Goal: Information Seeking & Learning: Compare options

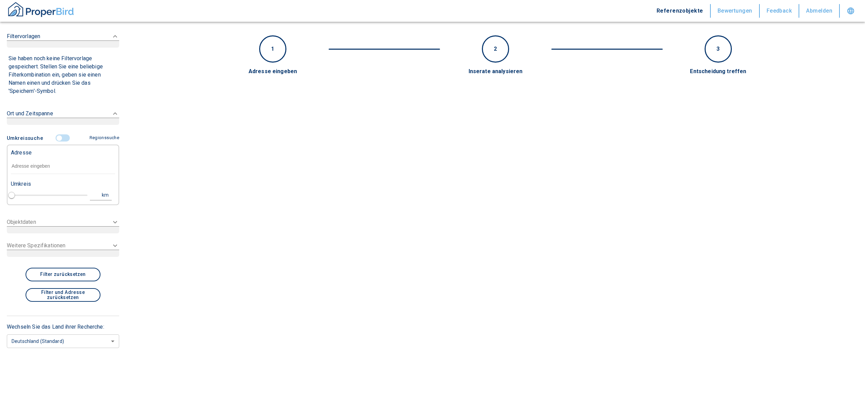
click at [52, 161] on input "text" at bounding box center [63, 167] width 104 height 16
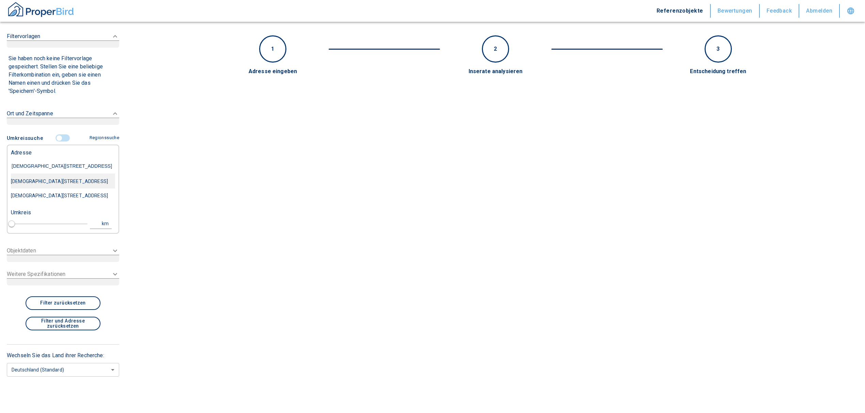
click at [63, 181] on div "[DEMOGRAPHIC_DATA][STREET_ADDRESS]" at bounding box center [63, 181] width 104 height 14
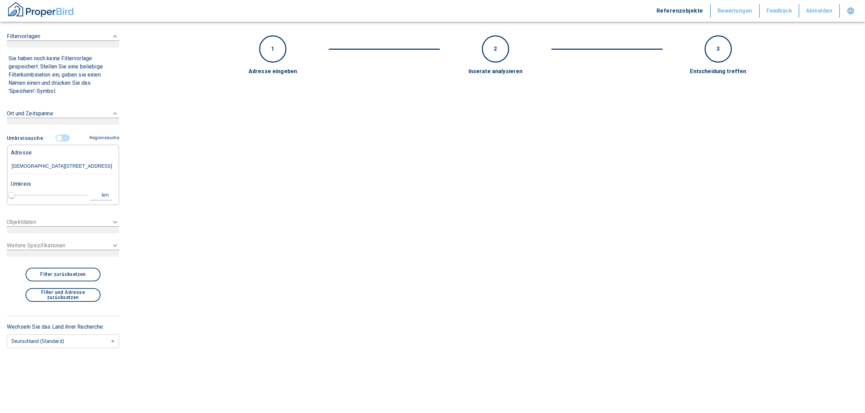
type input "[DEMOGRAPHIC_DATA][STREET_ADDRESS]"
type input "1"
type input "2020"
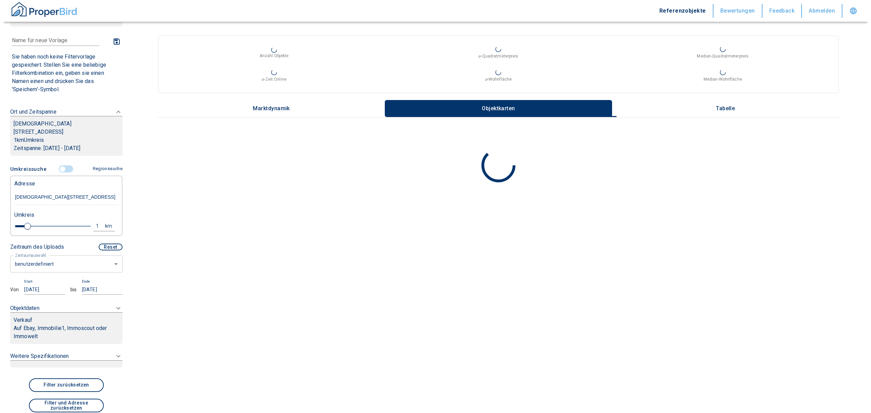
scroll to position [45, 0]
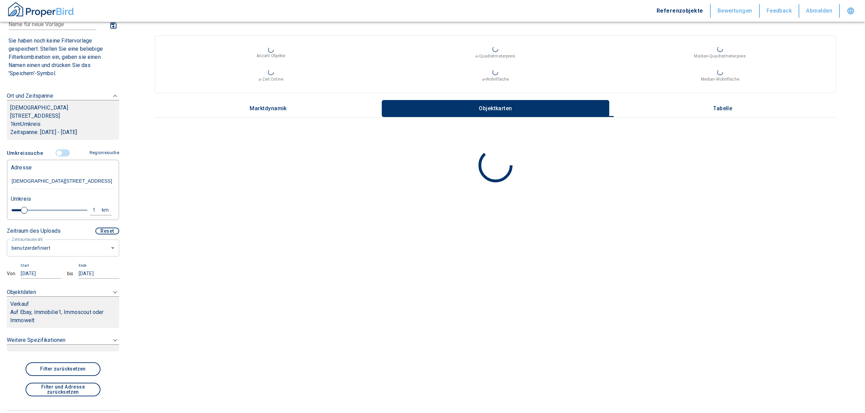
type input "[DEMOGRAPHIC_DATA][STREET_ADDRESS]"
click at [45, 243] on body "Referenzobjekte Bewertungen Feedback Abmelden Filtervorlagen Neue Filtereinstel…" at bounding box center [435, 206] width 871 height 413
click at [35, 276] on li "letzte 6 Monate" at bounding box center [60, 281] width 106 height 12
type input "2020"
type input "6"
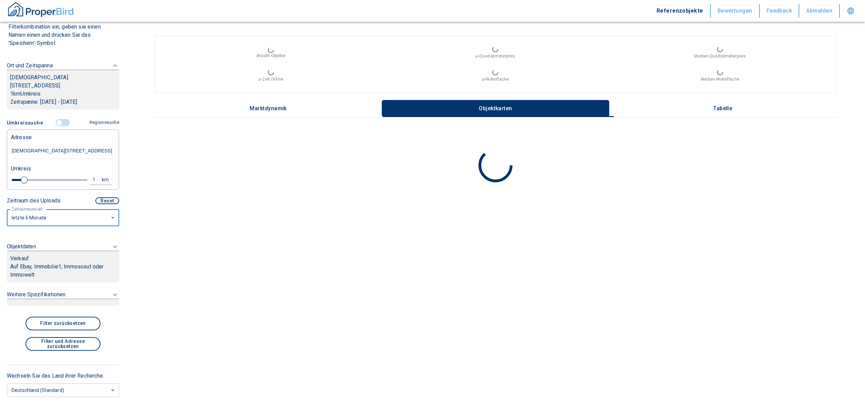
click at [46, 263] on p "Auf Ebay, Immobilie1, Immoscout oder Immowelt" at bounding box center [63, 271] width 106 height 16
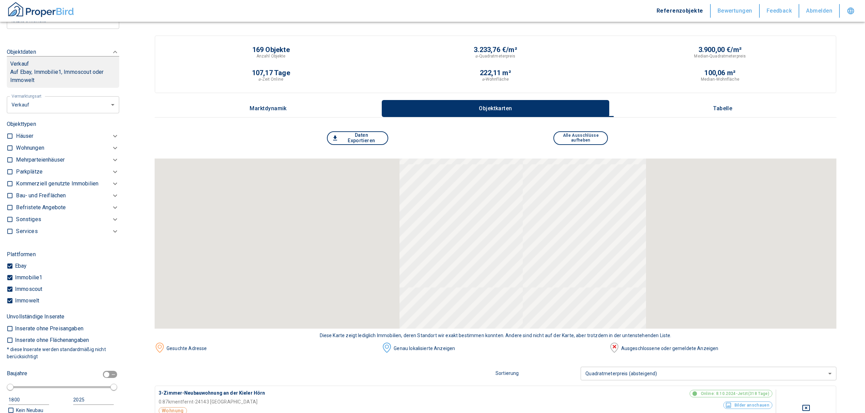
scroll to position [239, 0]
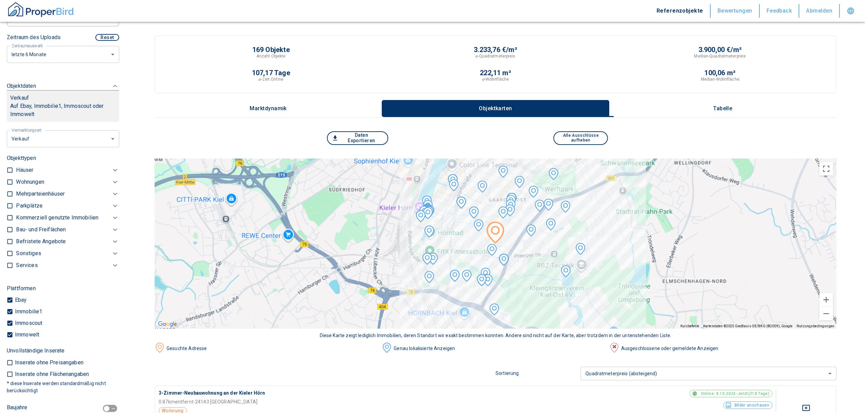
click at [46, 172] on li "Vermietung" at bounding box center [60, 172] width 109 height 12
type input "rent"
type input "2020"
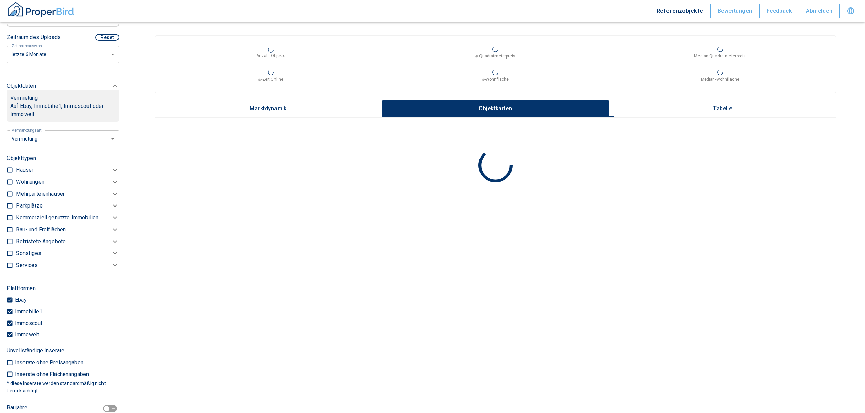
click at [22, 178] on p "Wohnungen" at bounding box center [30, 182] width 28 height 8
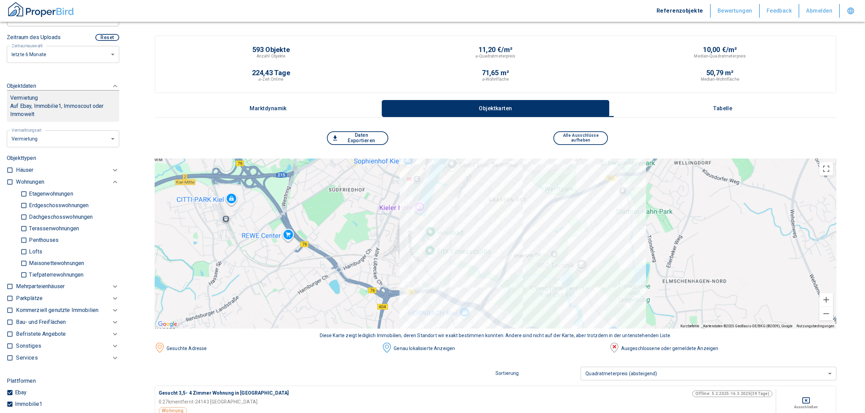
click at [10, 179] on input "checkbox" at bounding box center [9, 182] width 7 height 7
checkbox input "true"
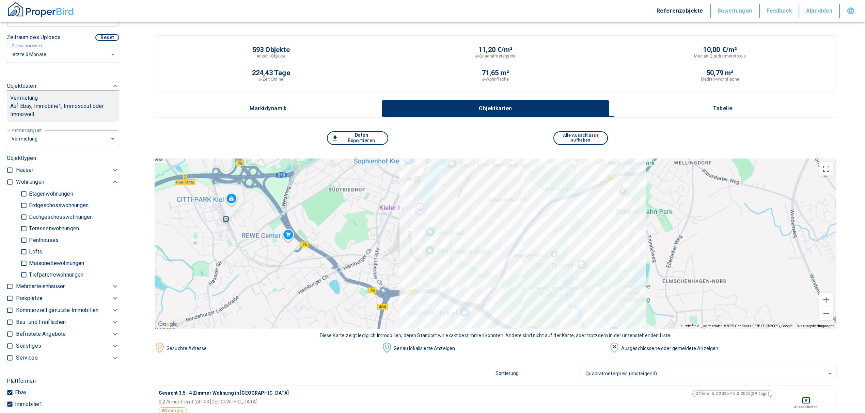
checkbox input "true"
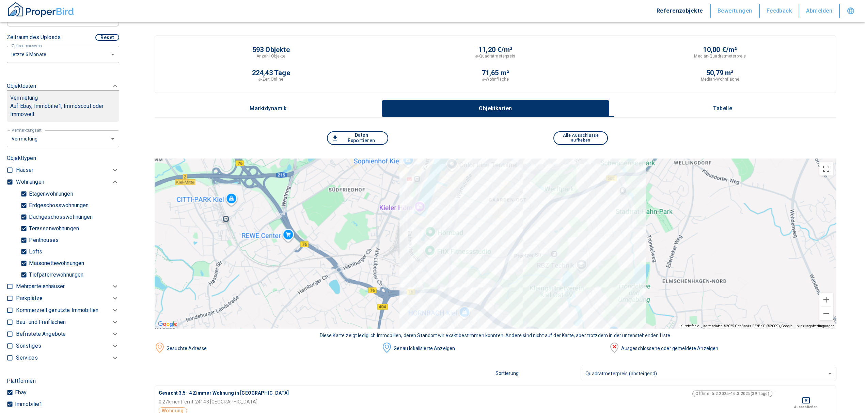
type input "2020"
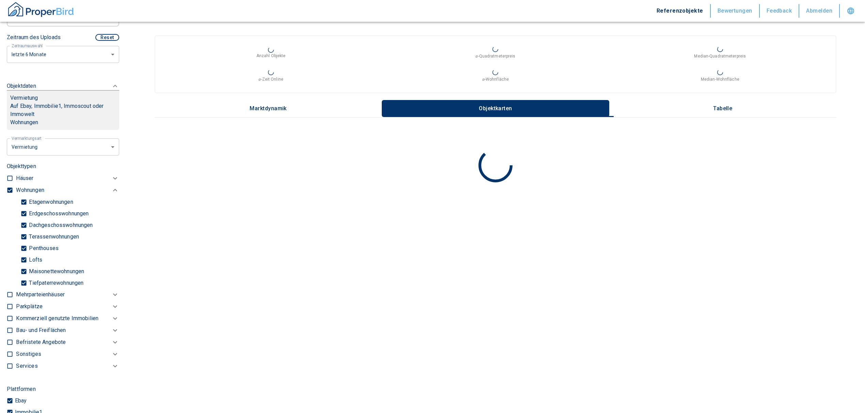
click at [20, 277] on input "Tiefpaterrewohnungen" at bounding box center [23, 283] width 7 height 12
checkbox input "false"
type input "2020"
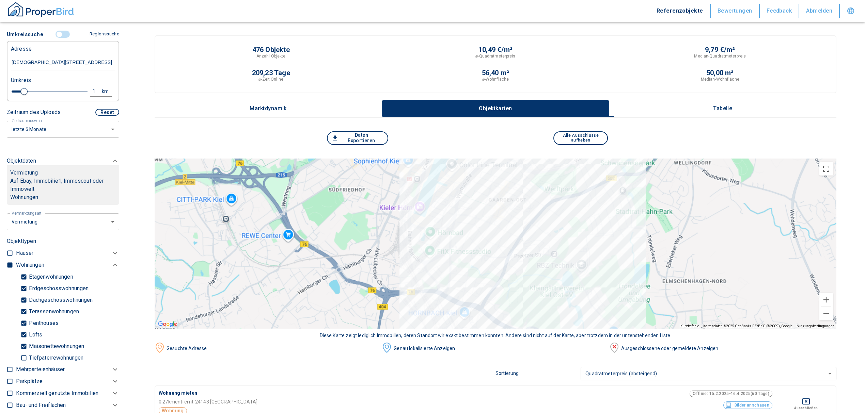
scroll to position [148, 0]
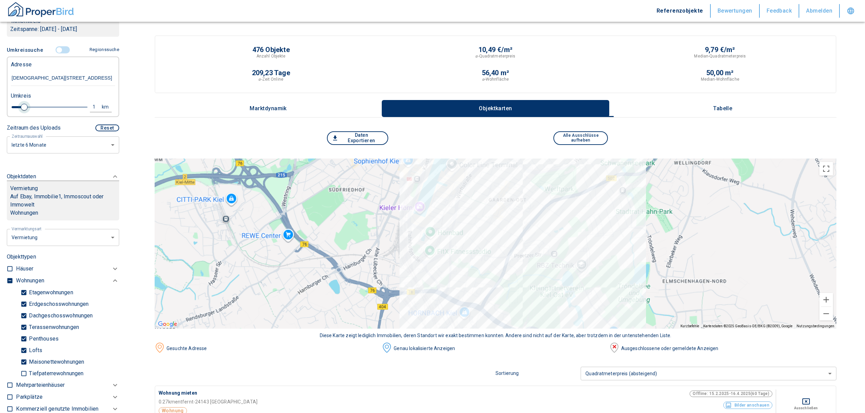
type input "0.8"
type input "2020"
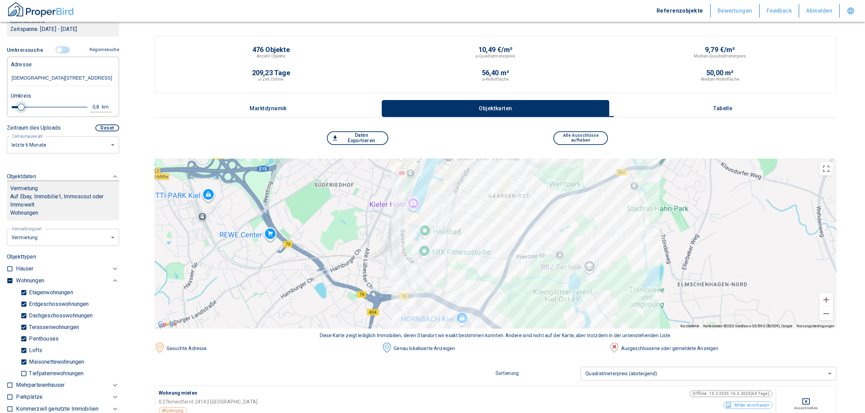
type input "0.6"
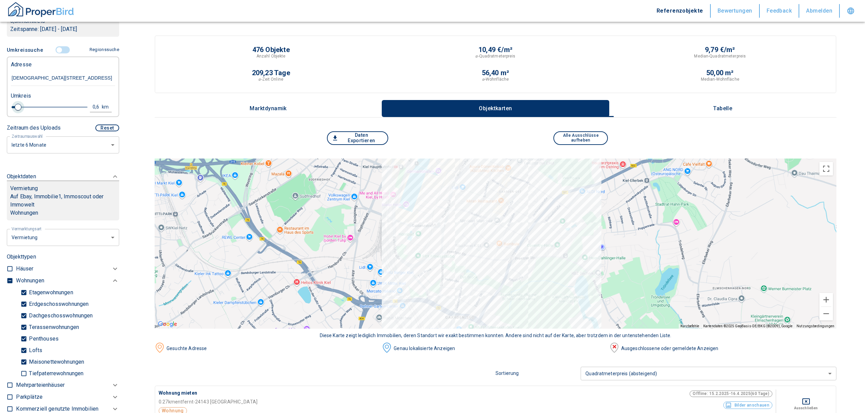
drag, startPoint x: 22, startPoint y: 99, endPoint x: 16, endPoint y: 100, distance: 5.8
click at [16, 104] on span at bounding box center [18, 107] width 7 height 7
type input "2020"
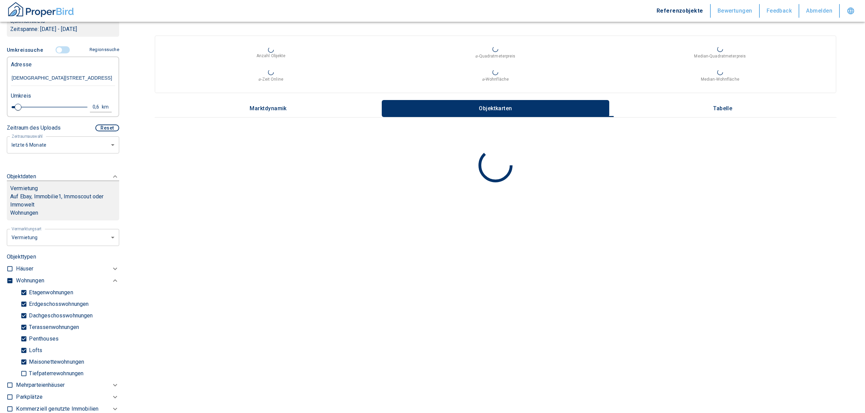
click at [97, 93] on div "Umkreis" at bounding box center [60, 95] width 104 height 14
click at [94, 103] on div "0,6" at bounding box center [98, 107] width 12 height 9
click at [33, 101] on input "0,6" at bounding box center [41, 106] width 19 height 11
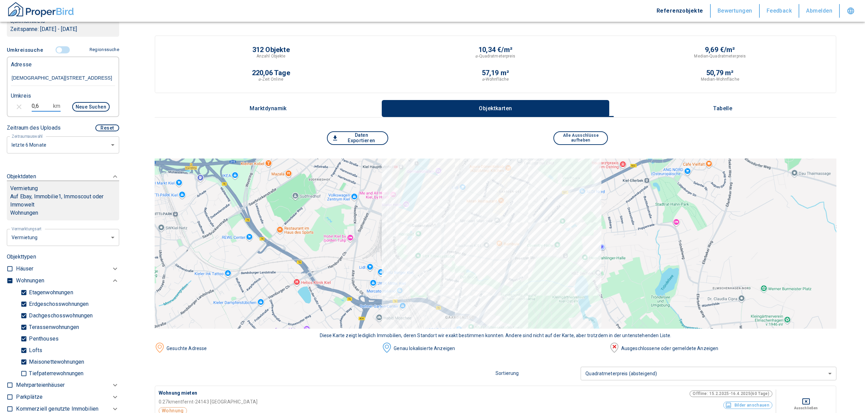
click at [36, 101] on input "0,6" at bounding box center [41, 106] width 19 height 11
type input "0,5"
click at [90, 102] on button "Neue Suchen" at bounding box center [90, 107] width 37 height 10
type input "2020"
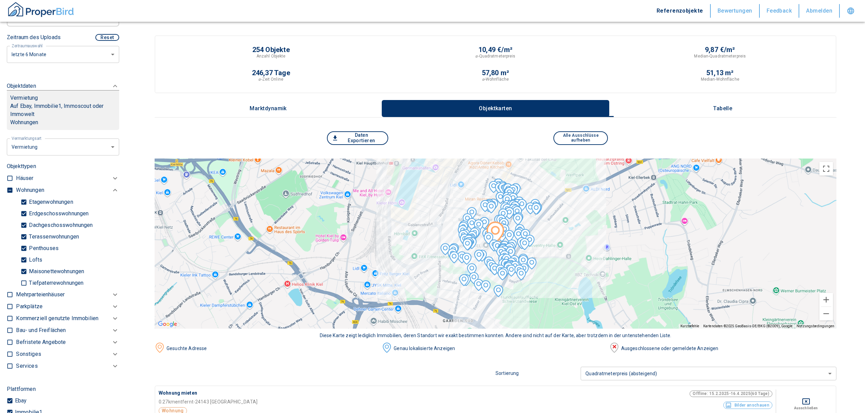
click at [722, 102] on button "Tabelle" at bounding box center [722, 108] width 227 height 17
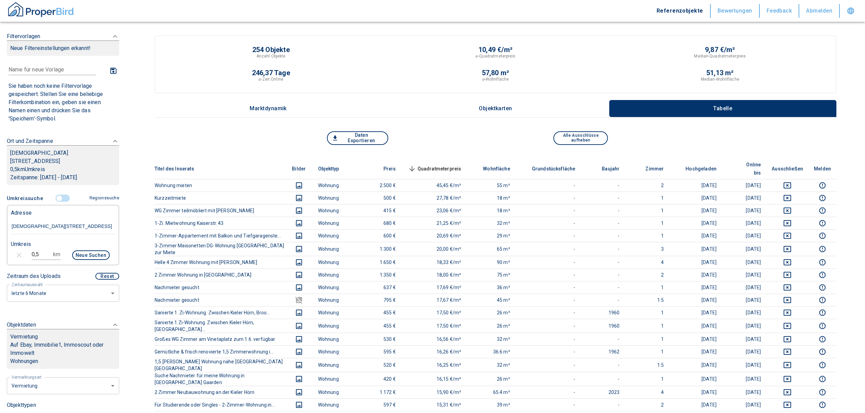
click at [450, 165] on span "Quadratmeterpreis sorted descending" at bounding box center [433, 169] width 55 height 8
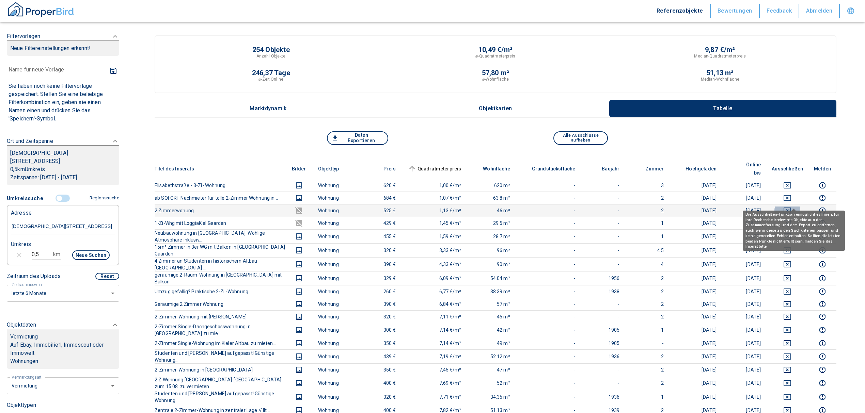
click at [789, 207] on icon "deselect this listing" at bounding box center [787, 211] width 8 height 8
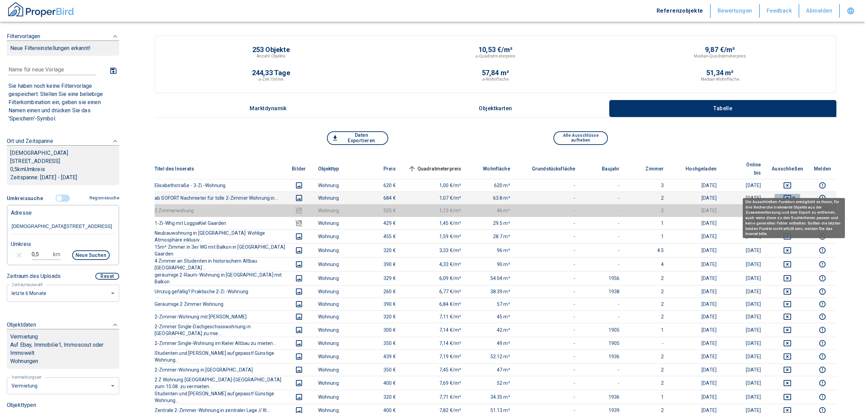
click at [791, 194] on icon "deselect this listing" at bounding box center [787, 198] width 8 height 8
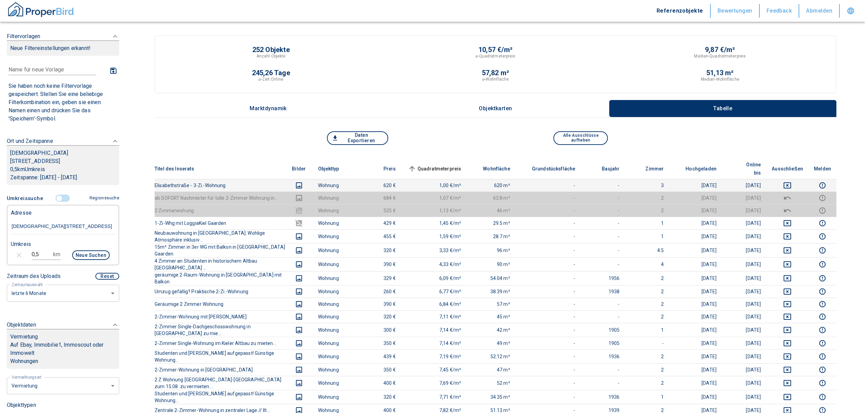
click at [792, 179] on td at bounding box center [787, 185] width 42 height 13
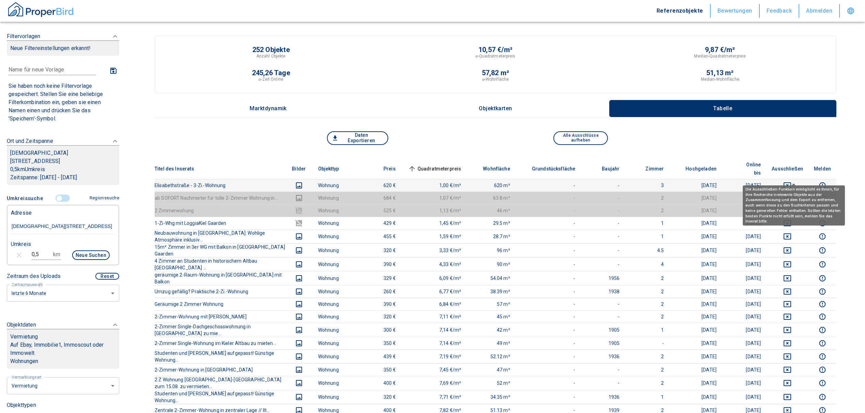
click at [791, 182] on icon "deselect this listing" at bounding box center [786, 185] width 7 height 6
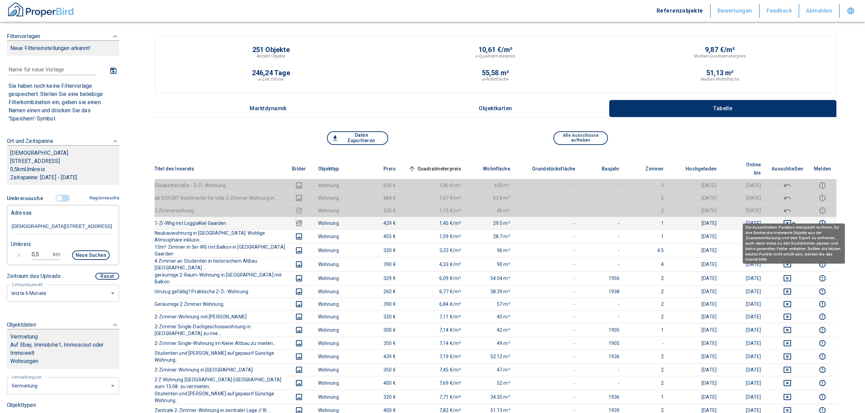
click at [792, 219] on div "Die Ausschließen-Funktion ermöglicht es Ihnen, für ihre Recherche irrelevante O…" at bounding box center [793, 241] width 102 height 45
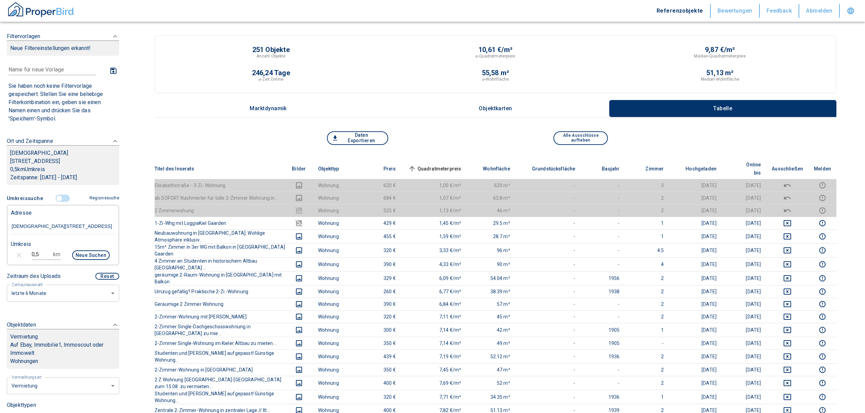
click at [426, 159] on th "Quadratmeterpreis sorted ascending" at bounding box center [434, 169] width 66 height 21
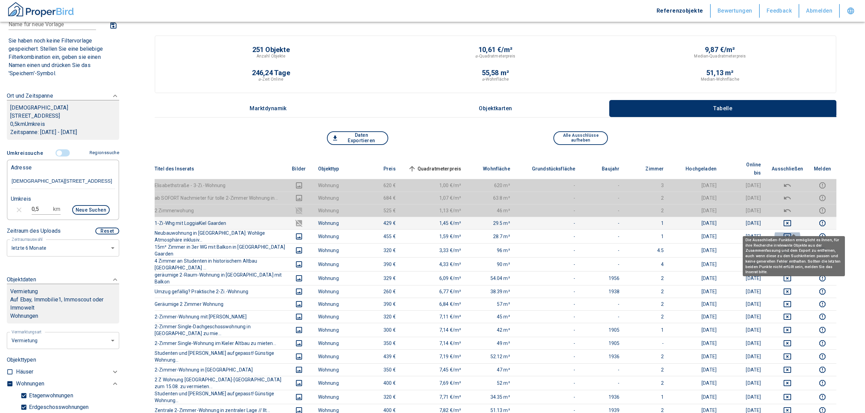
drag, startPoint x: 791, startPoint y: 227, endPoint x: 796, endPoint y: 212, distance: 15.1
click at [791, 232] on icon "deselect this listing" at bounding box center [787, 236] width 8 height 8
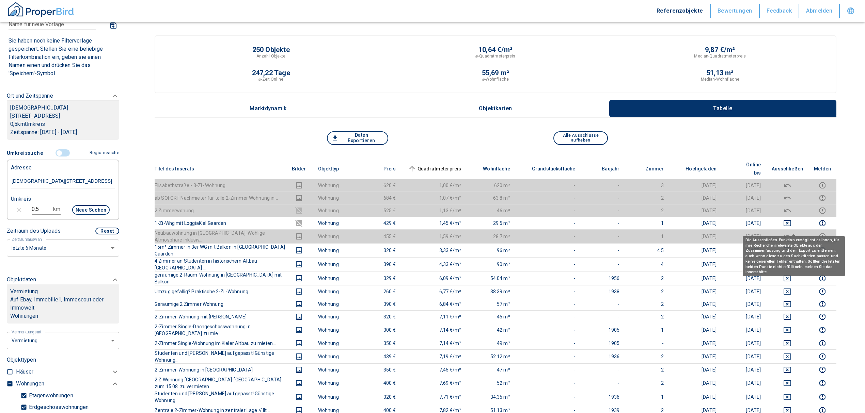
click at [798, 206] on td at bounding box center [787, 210] width 42 height 13
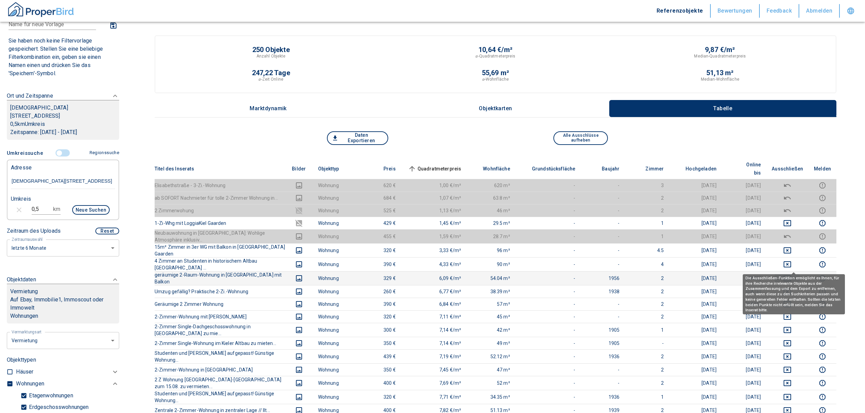
click at [791, 274] on icon "deselect this listing" at bounding box center [787, 278] width 8 height 8
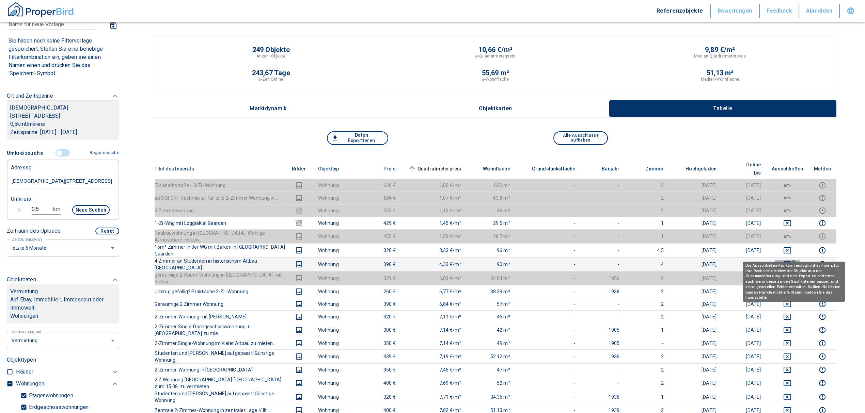
click at [791, 260] on icon "deselect this listing" at bounding box center [787, 264] width 8 height 8
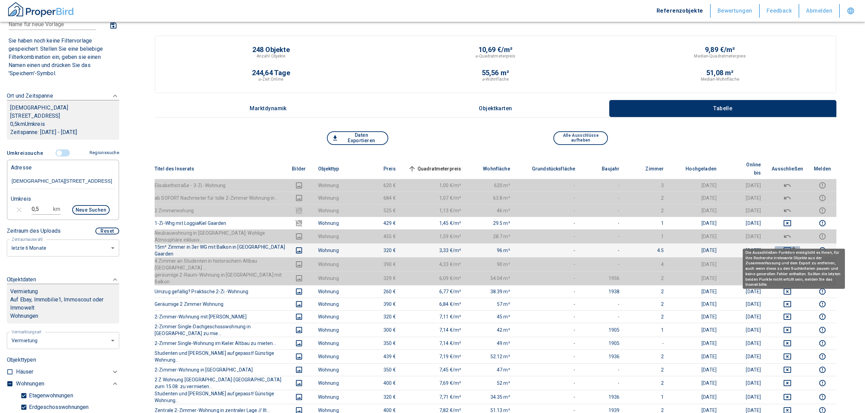
click at [790, 246] on icon "deselect this listing" at bounding box center [787, 250] width 8 height 8
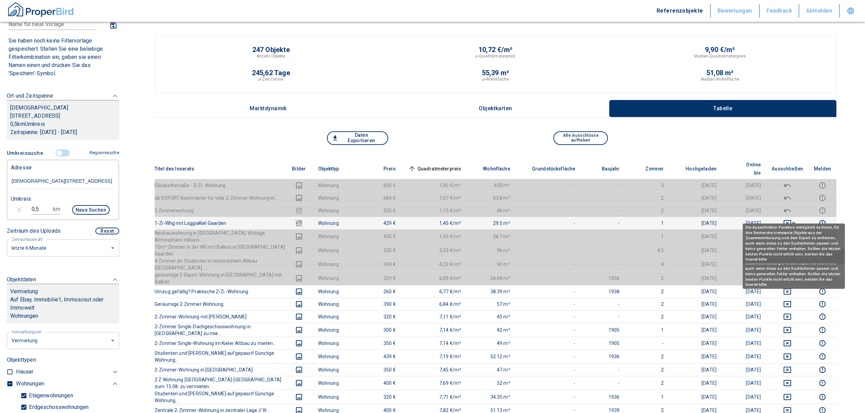
click at [789, 219] on button "deselect this listing" at bounding box center [786, 223] width 31 height 8
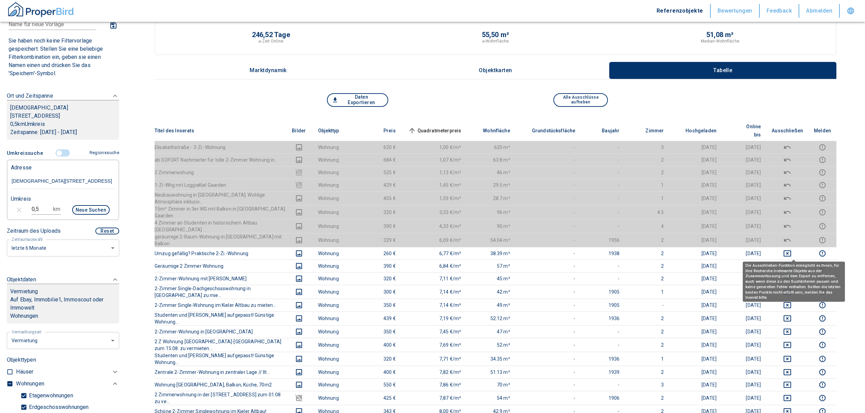
scroll to position [91, 0]
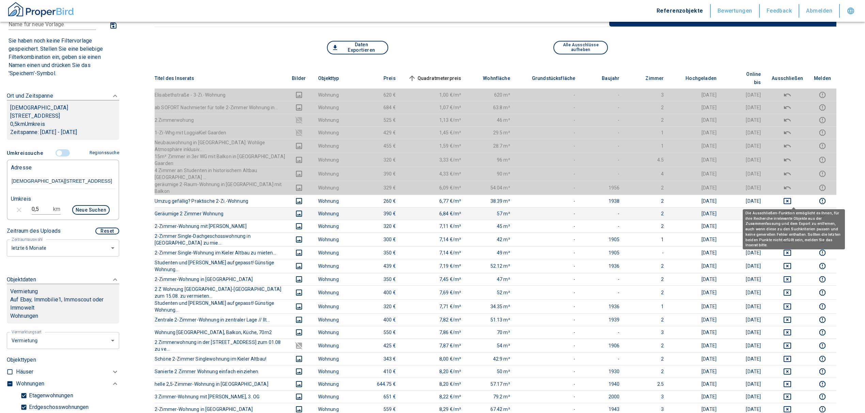
click at [791, 210] on icon "deselect this listing" at bounding box center [787, 214] width 8 height 8
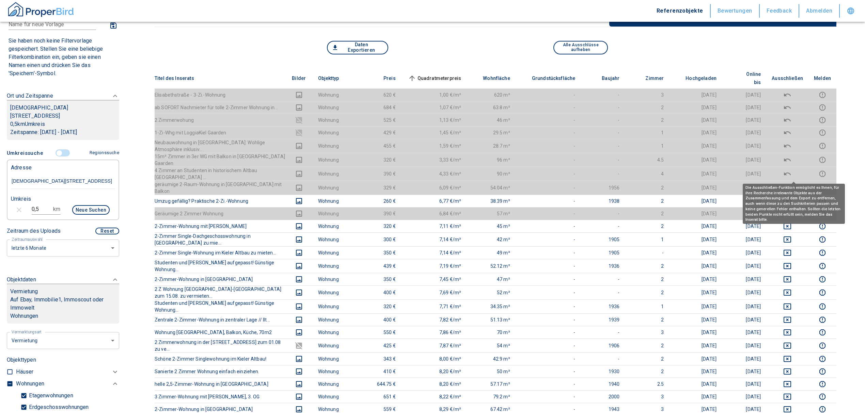
click at [790, 186] on icon "deselect this listing" at bounding box center [786, 187] width 7 height 3
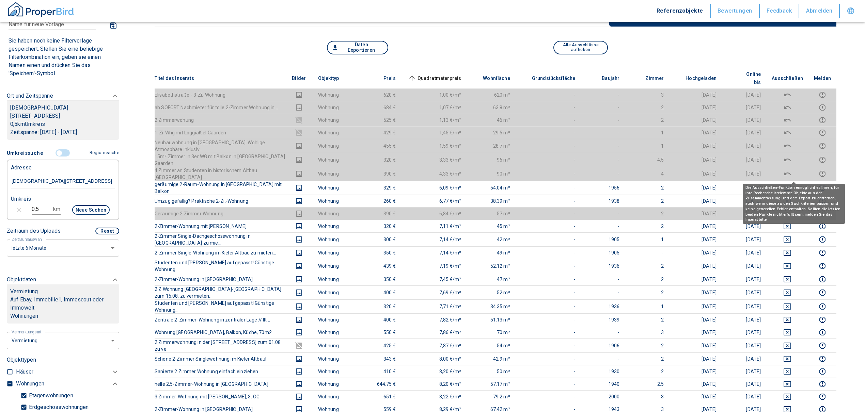
drag, startPoint x: 792, startPoint y: 176, endPoint x: 806, endPoint y: 215, distance: 42.3
click at [791, 184] on icon "deselect this listing" at bounding box center [787, 188] width 8 height 8
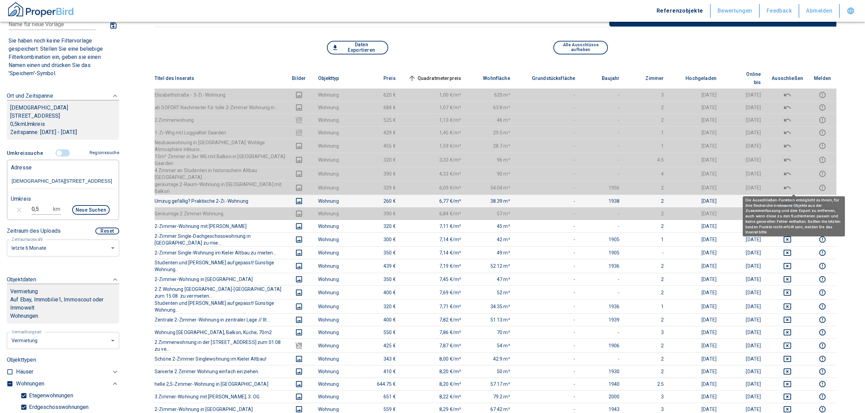
click at [791, 198] on icon "deselect this listing" at bounding box center [786, 201] width 7 height 6
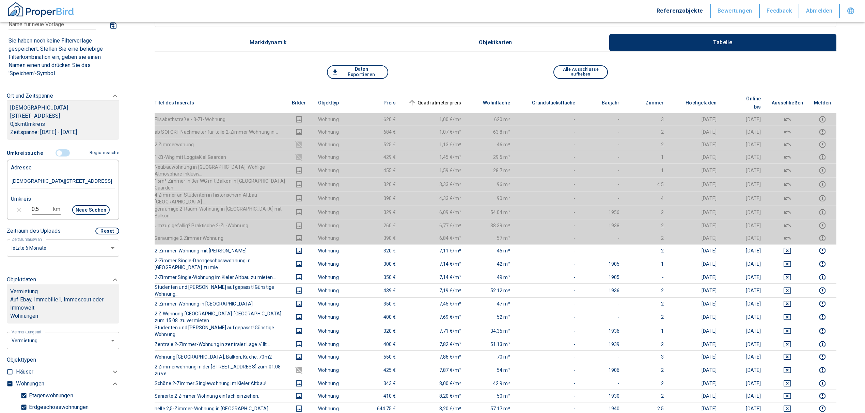
scroll to position [0, 0]
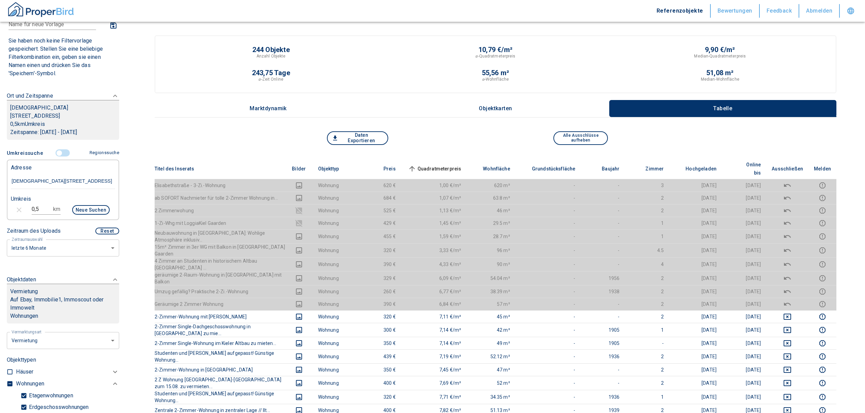
click at [442, 159] on th "Quadratmeterpreis sorted ascending" at bounding box center [434, 169] width 66 height 21
click at [445, 165] on span "Quadratmeterpreis sorted ascending" at bounding box center [433, 169] width 55 height 8
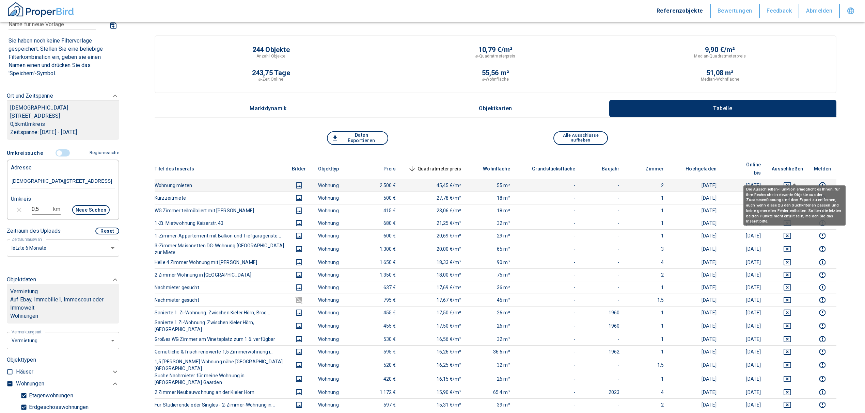
click at [791, 181] on icon "deselect this listing" at bounding box center [787, 185] width 8 height 8
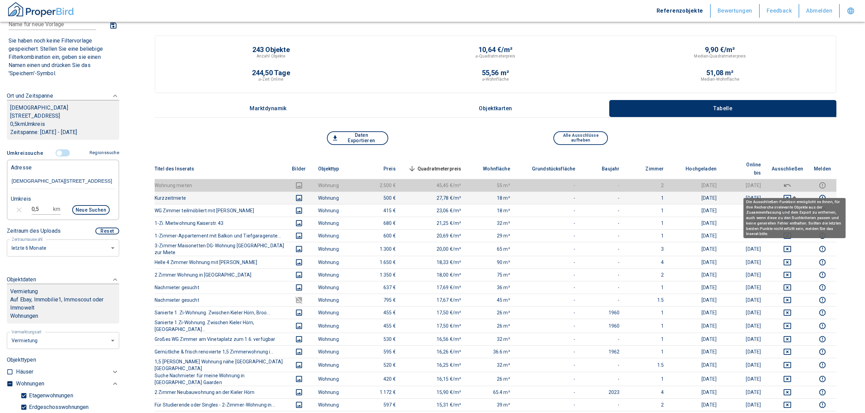
click at [790, 194] on icon "deselect this listing" at bounding box center [787, 198] width 8 height 8
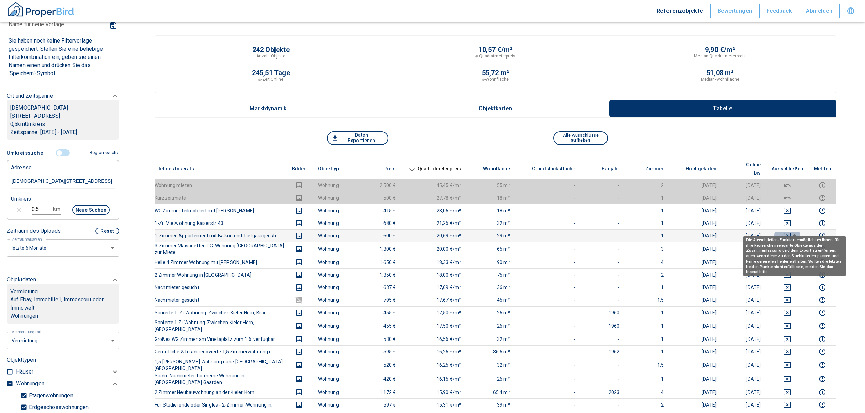
click at [791, 232] on icon "deselect this listing" at bounding box center [787, 236] width 8 height 8
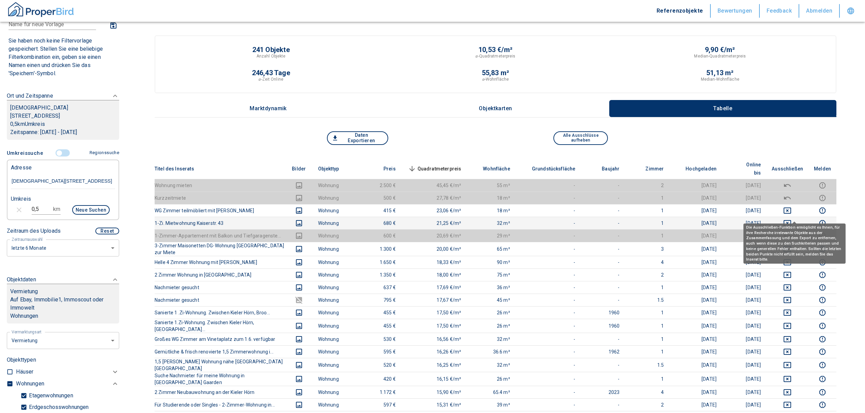
click at [790, 220] on icon "deselect this listing" at bounding box center [786, 223] width 7 height 6
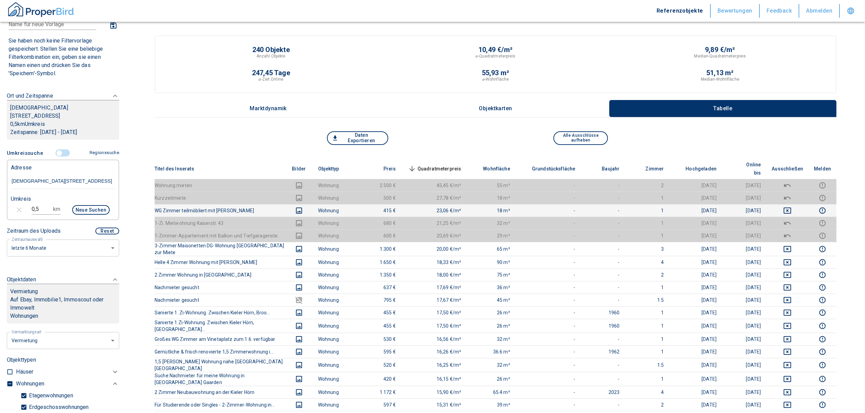
click at [797, 206] on td at bounding box center [787, 210] width 42 height 13
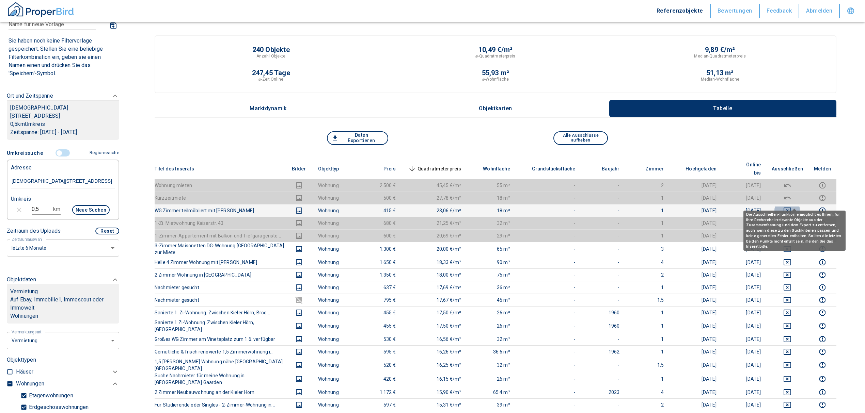
click at [791, 208] on icon "deselect this listing" at bounding box center [786, 211] width 7 height 6
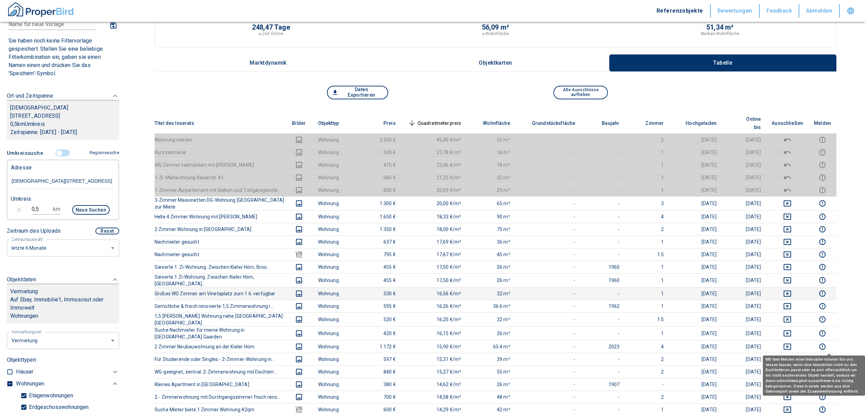
scroll to position [45, 0]
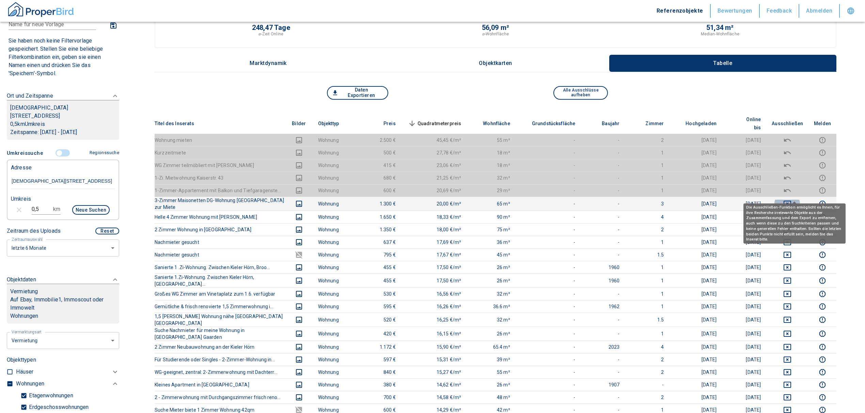
click at [791, 200] on icon "deselect this listing" at bounding box center [787, 204] width 8 height 8
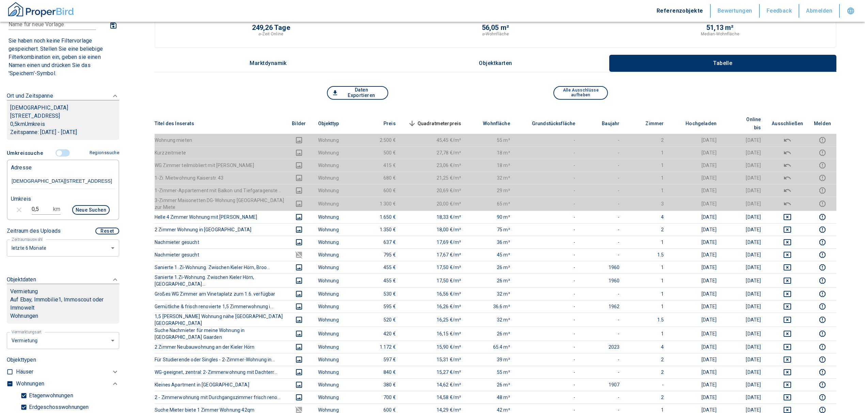
click at [451, 119] on span "Quadratmeterpreis sorted descending" at bounding box center [433, 123] width 55 height 8
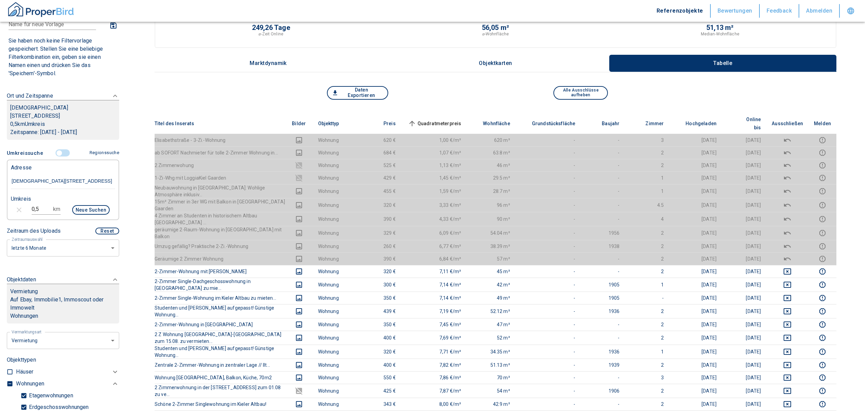
click at [451, 119] on span "Quadratmeterpreis sorted ascending" at bounding box center [433, 123] width 55 height 8
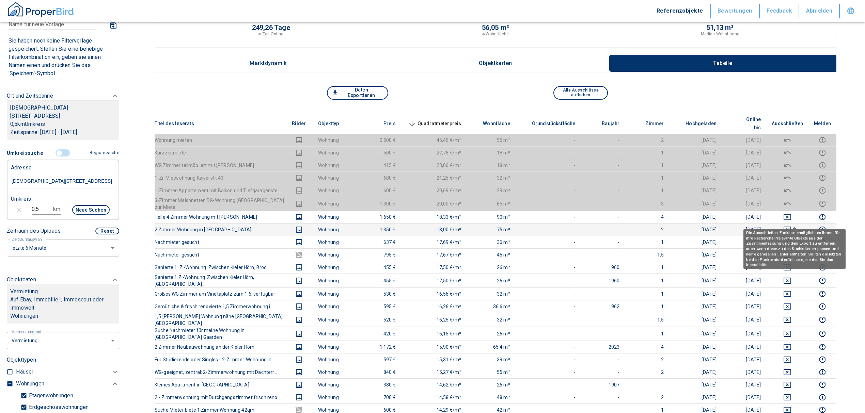
click at [791, 227] on icon "deselect this listing" at bounding box center [786, 230] width 7 height 6
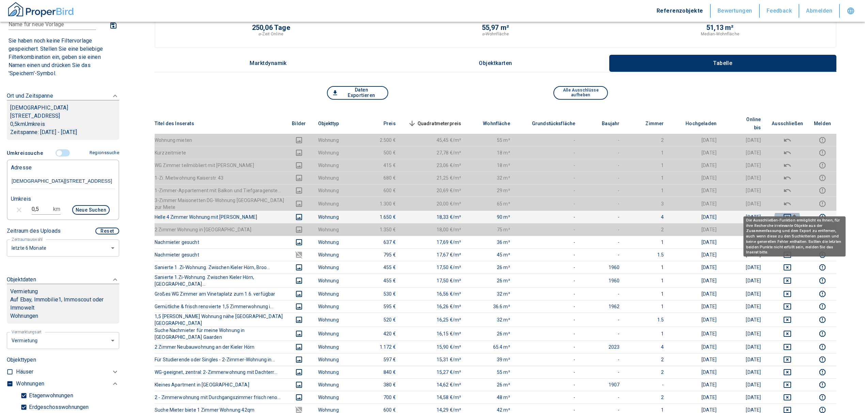
click at [791, 213] on icon "deselect this listing" at bounding box center [787, 217] width 8 height 8
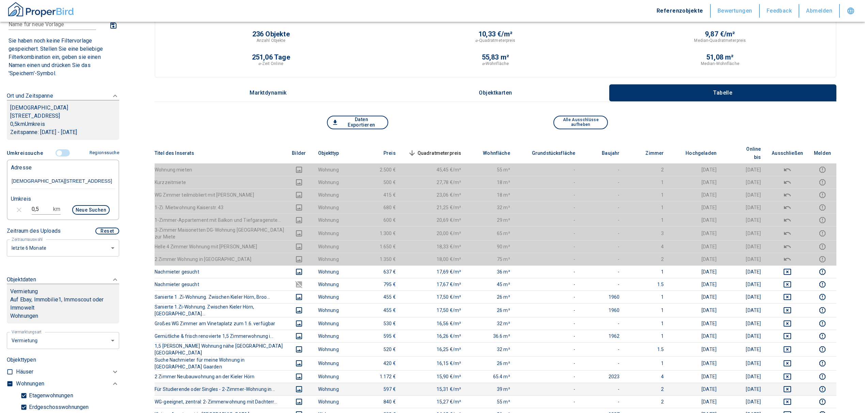
scroll to position [0, 0]
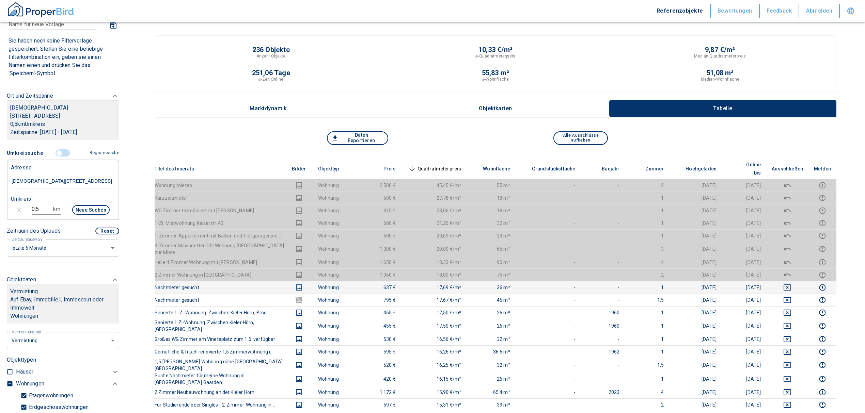
click at [791, 284] on icon "deselect this listing" at bounding box center [787, 288] width 8 height 8
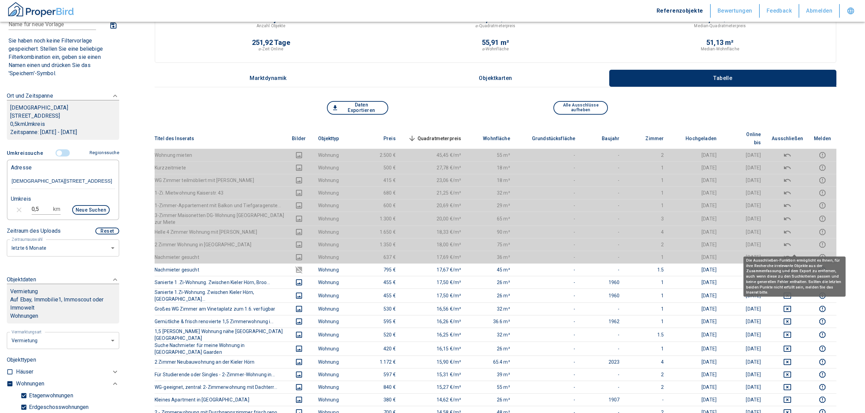
scroll to position [91, 0]
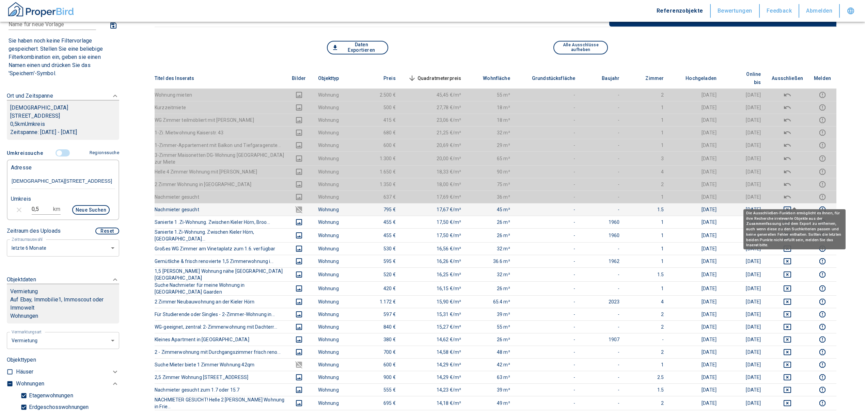
click at [791, 207] on icon "deselect this listing" at bounding box center [786, 210] width 7 height 6
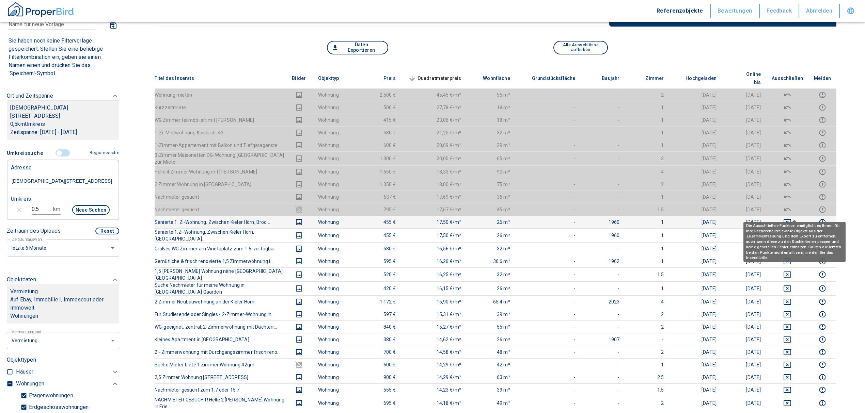
click at [791, 218] on icon "deselect this listing" at bounding box center [787, 222] width 8 height 8
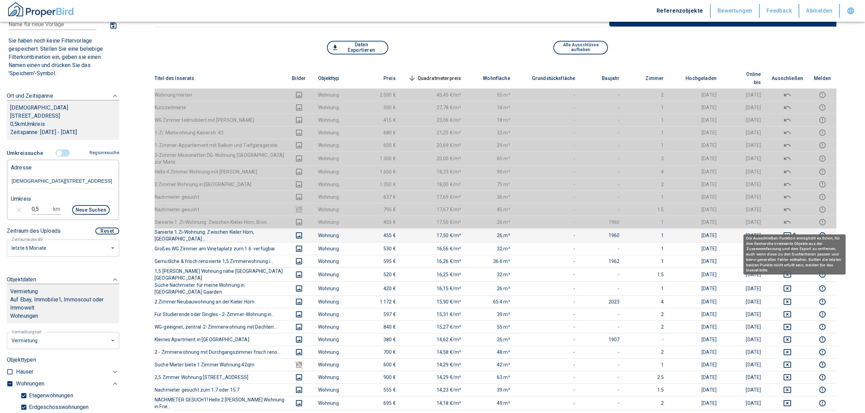
click at [791, 231] on icon "deselect this listing" at bounding box center [787, 235] width 8 height 8
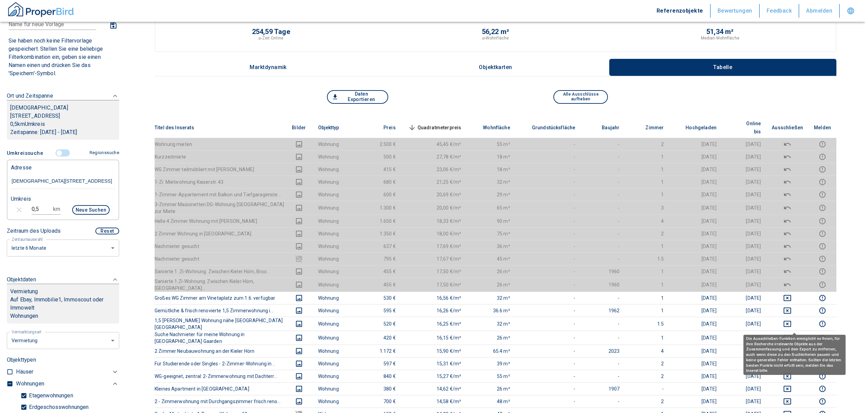
scroll to position [0, 0]
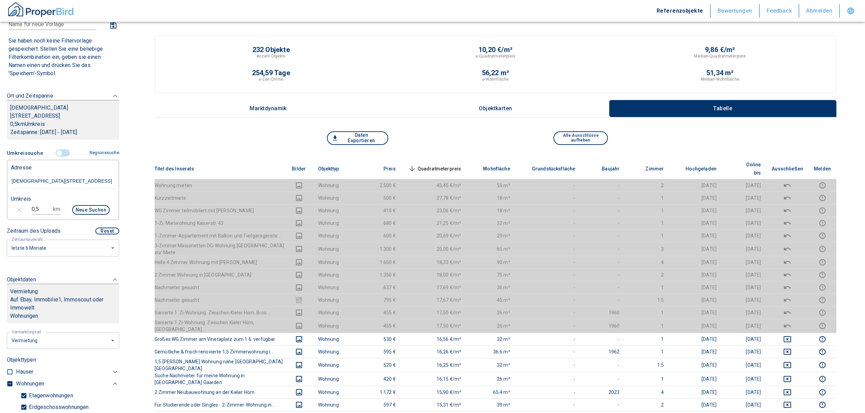
click at [447, 159] on th "Quadratmeterpreis sorted descending" at bounding box center [434, 169] width 66 height 21
click at [449, 165] on span "Quadratmeterpreis sorted descending" at bounding box center [433, 169] width 55 height 8
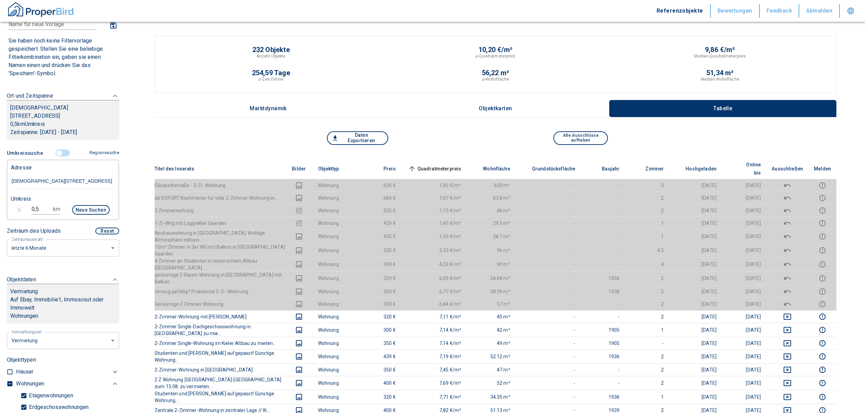
click at [455, 165] on span "Quadratmeterpreis sorted ascending" at bounding box center [433, 169] width 55 height 8
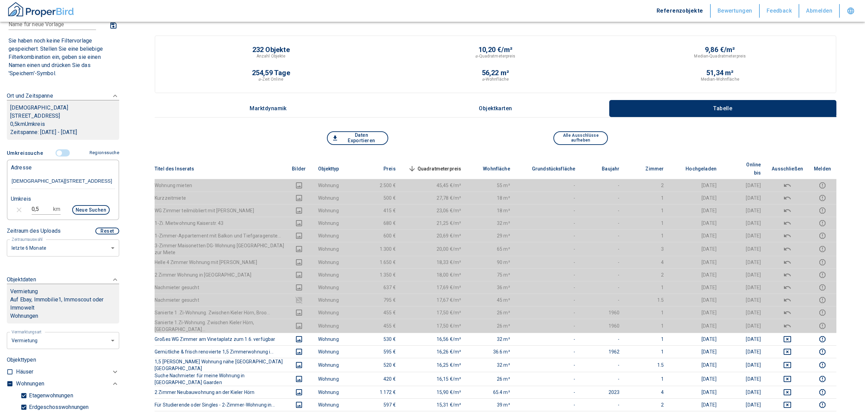
click at [458, 165] on span "Quadratmeterpreis sorted descending" at bounding box center [433, 169] width 55 height 8
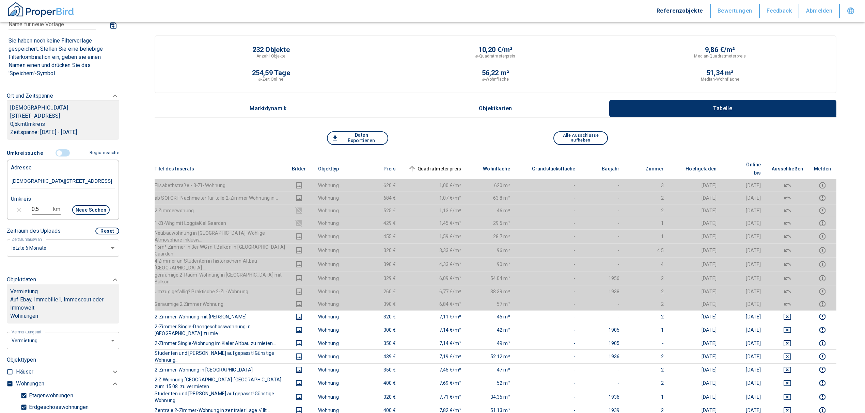
click at [55, 149] on input "controlled" at bounding box center [59, 152] width 20 height 7
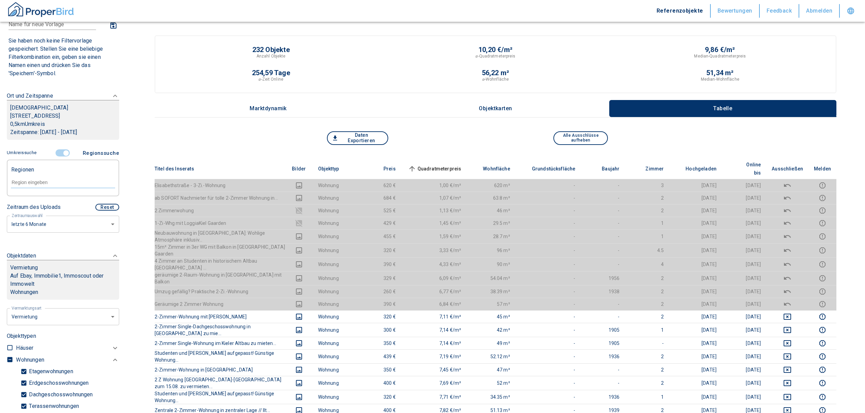
click at [43, 179] on input "text" at bounding box center [63, 182] width 104 height 6
click at [59, 189] on li "24143 [GEOGRAPHIC_DATA]" at bounding box center [60, 190] width 98 height 12
type input "24143"
type input "2020"
type input "24143 [GEOGRAPHIC_DATA]"
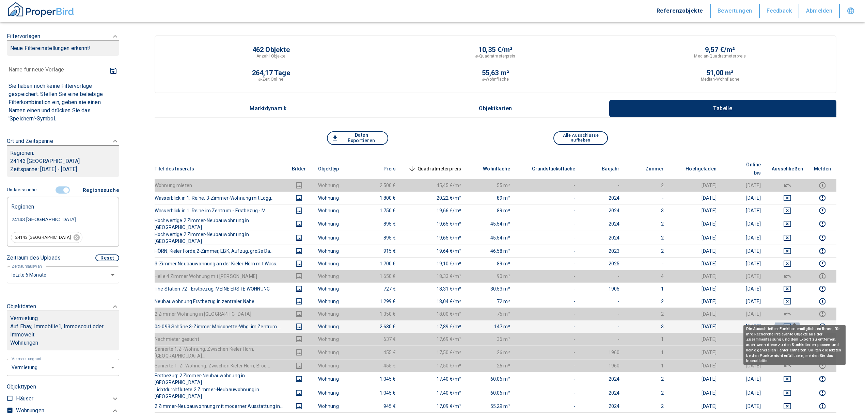
click at [791, 323] on icon "deselect this listing" at bounding box center [787, 327] width 8 height 8
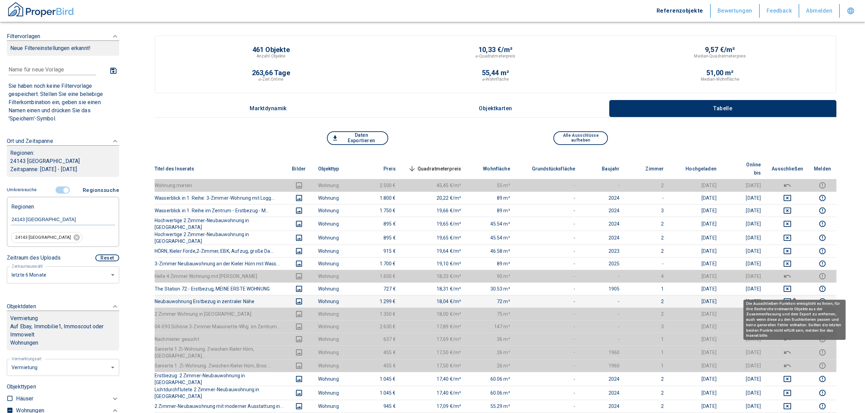
click at [791, 297] on icon "deselect this listing" at bounding box center [787, 301] width 8 height 8
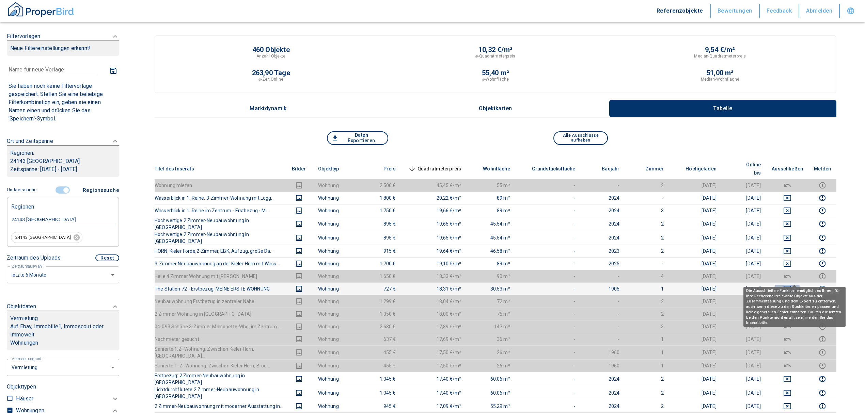
click at [790, 286] on icon "deselect this listing" at bounding box center [786, 289] width 7 height 6
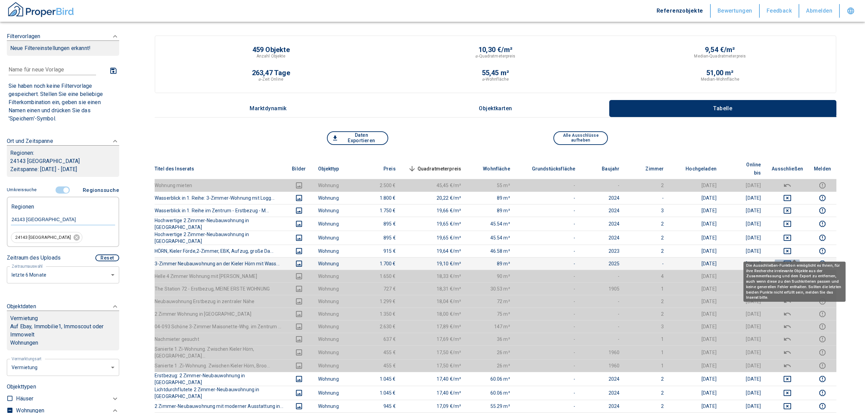
drag, startPoint x: 790, startPoint y: 251, endPoint x: 791, endPoint y: 247, distance: 4.6
click at [790, 260] on icon "deselect this listing" at bounding box center [787, 264] width 8 height 8
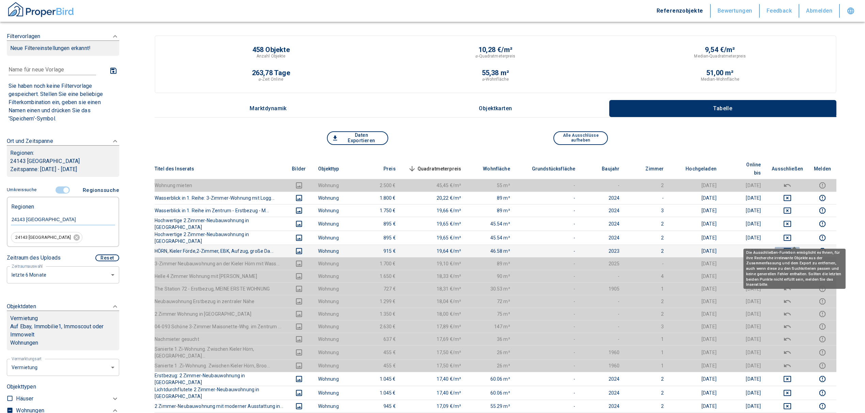
click at [791, 247] on icon "deselect this listing" at bounding box center [787, 251] width 8 height 8
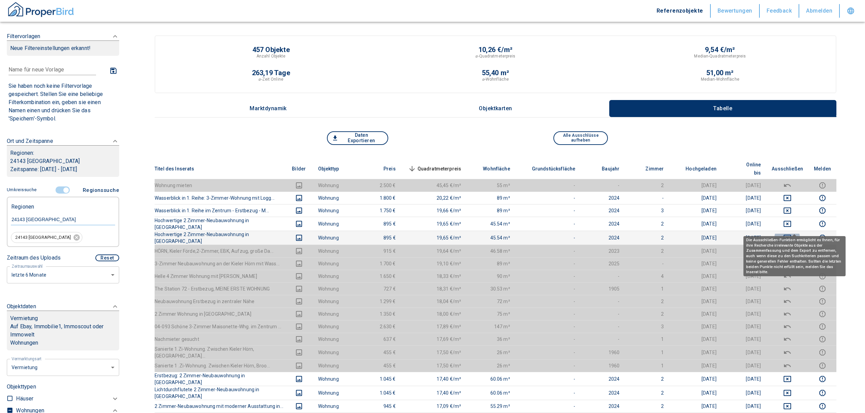
click at [791, 234] on icon "deselect this listing" at bounding box center [787, 238] width 8 height 8
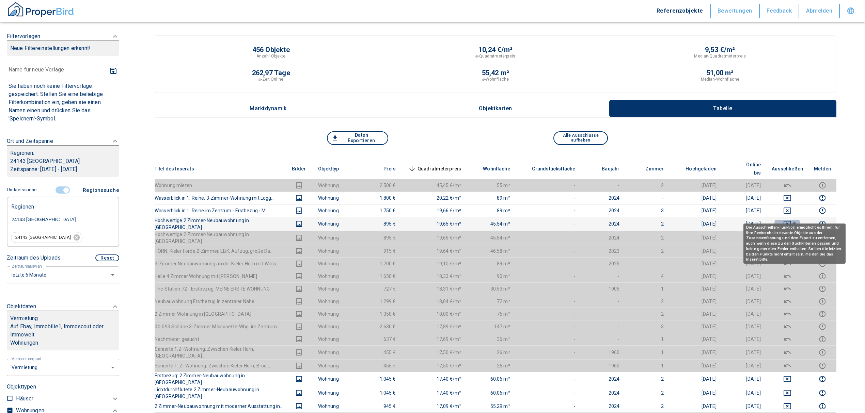
click at [791, 221] on icon "deselect this listing" at bounding box center [786, 224] width 7 height 6
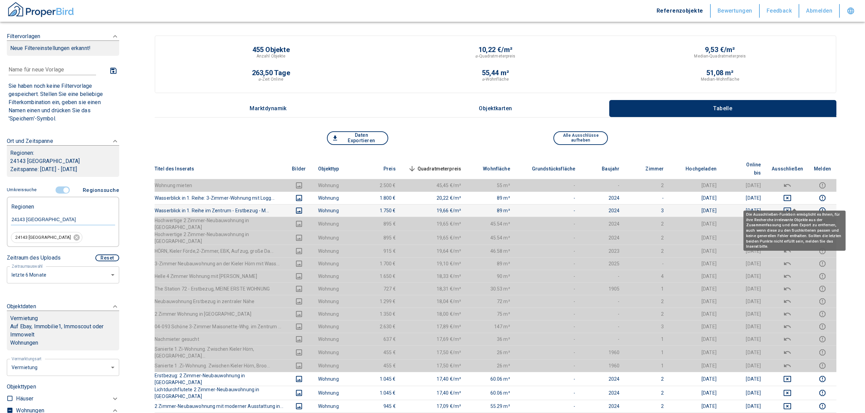
click at [791, 207] on icon "deselect this listing" at bounding box center [787, 211] width 8 height 8
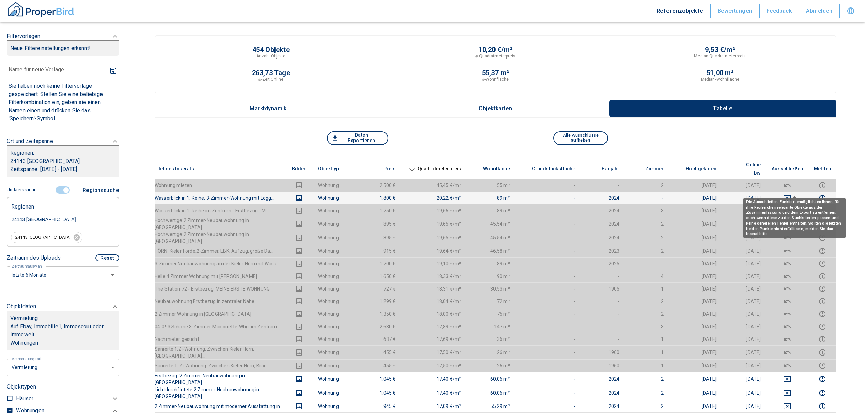
click at [796, 192] on td at bounding box center [787, 198] width 42 height 13
click at [791, 195] on icon "deselect this listing" at bounding box center [786, 198] width 7 height 6
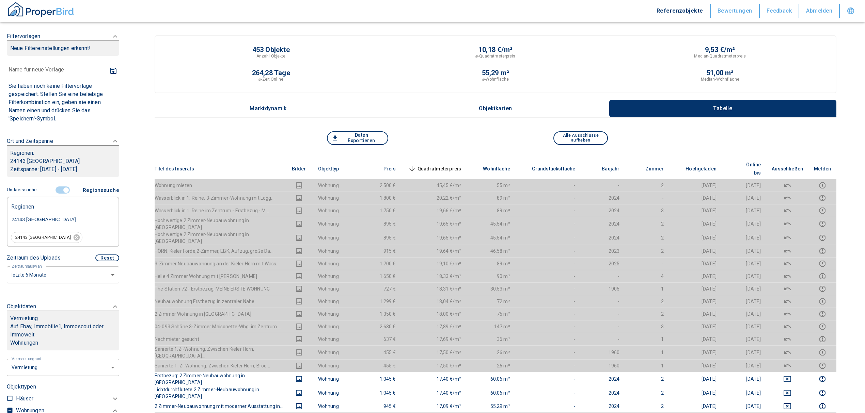
click at [451, 165] on span "Quadratmeterpreis sorted descending" at bounding box center [433, 169] width 55 height 8
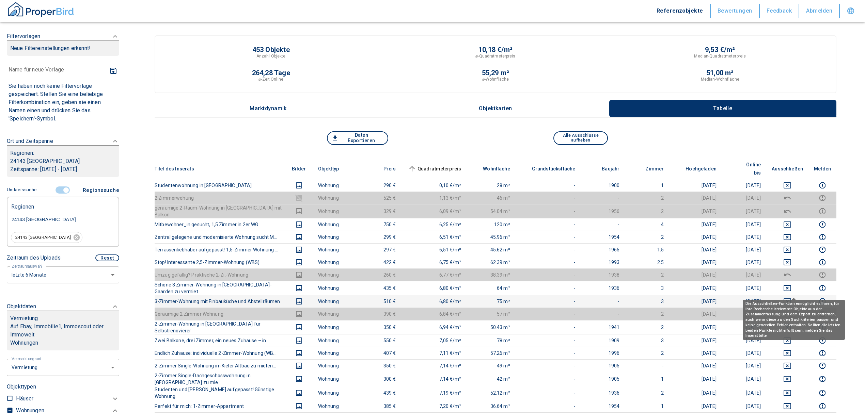
click at [791, 297] on icon "deselect this listing" at bounding box center [787, 301] width 8 height 8
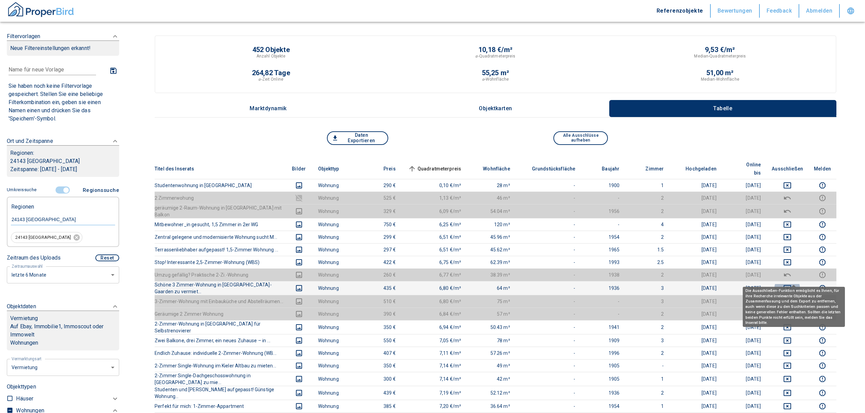
click at [791, 284] on icon "deselect this listing" at bounding box center [787, 288] width 8 height 8
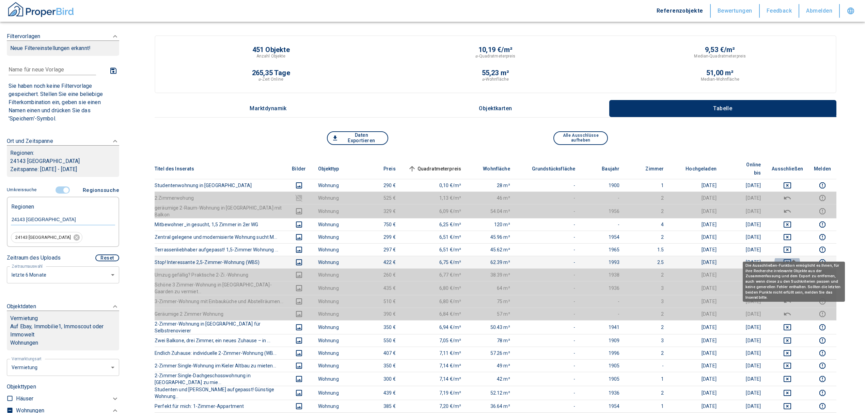
click at [791, 258] on icon "deselect this listing" at bounding box center [787, 262] width 8 height 8
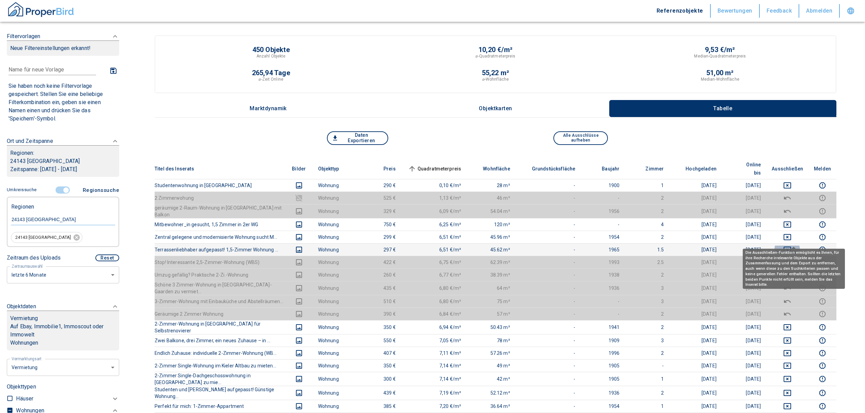
click at [798, 246] on button "deselect this listing" at bounding box center [786, 250] width 31 height 8
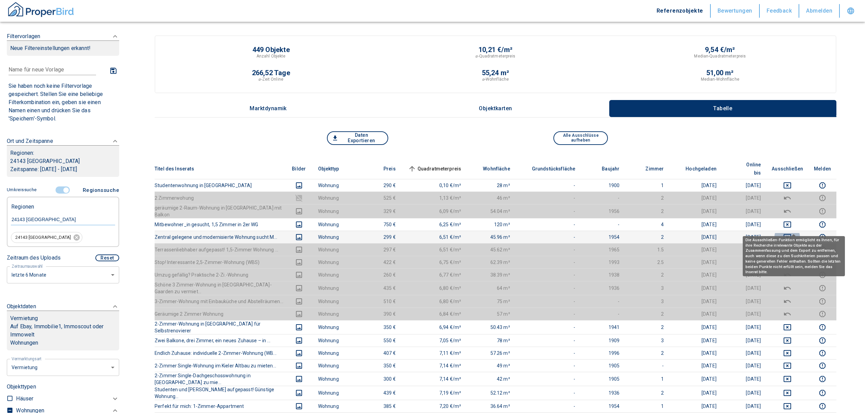
click at [791, 233] on icon "deselect this listing" at bounding box center [787, 237] width 8 height 8
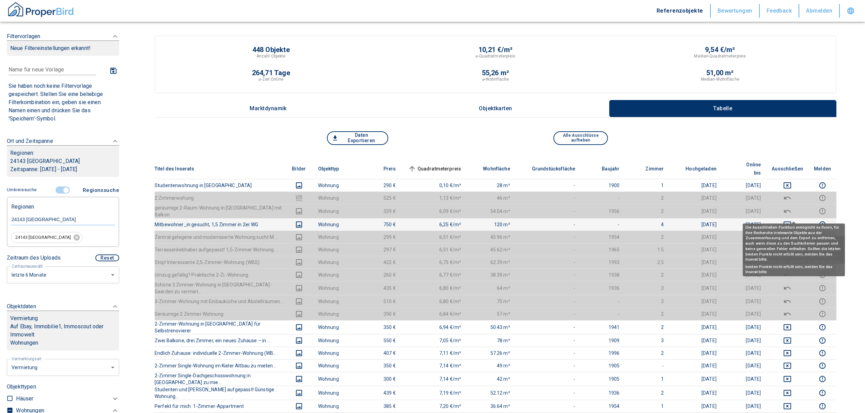
click at [791, 221] on icon "deselect this listing" at bounding box center [787, 225] width 8 height 8
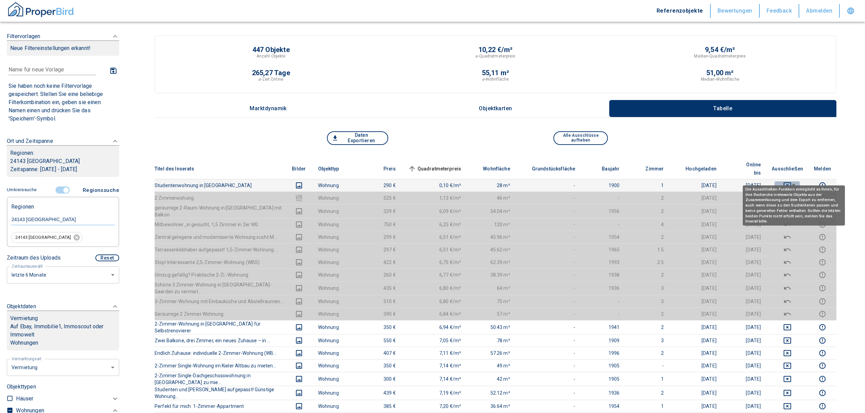
click at [791, 181] on icon "deselect this listing" at bounding box center [787, 185] width 8 height 8
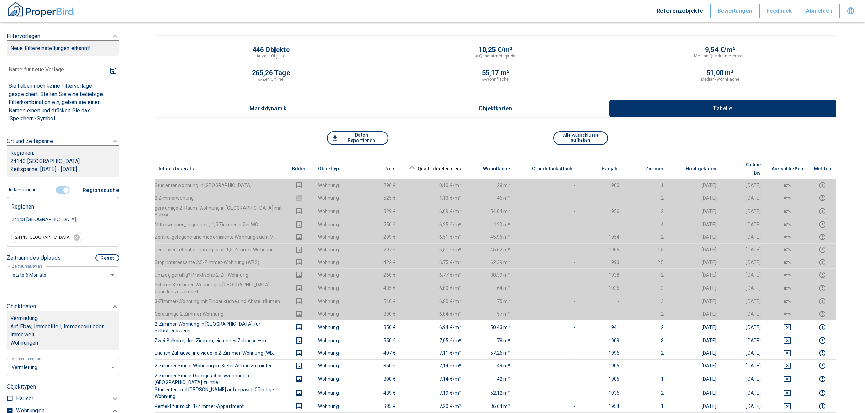
click at [443, 165] on span "Quadratmeterpreis sorted ascending" at bounding box center [433, 169] width 55 height 8
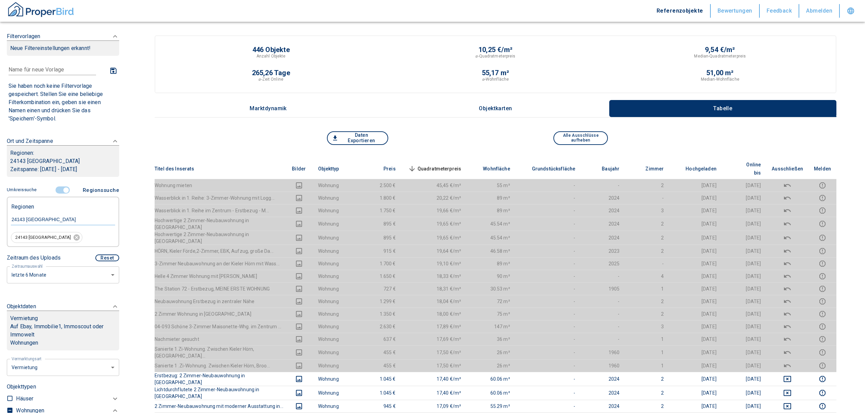
click at [451, 165] on span "Quadratmeterpreis sorted descending" at bounding box center [433, 169] width 55 height 8
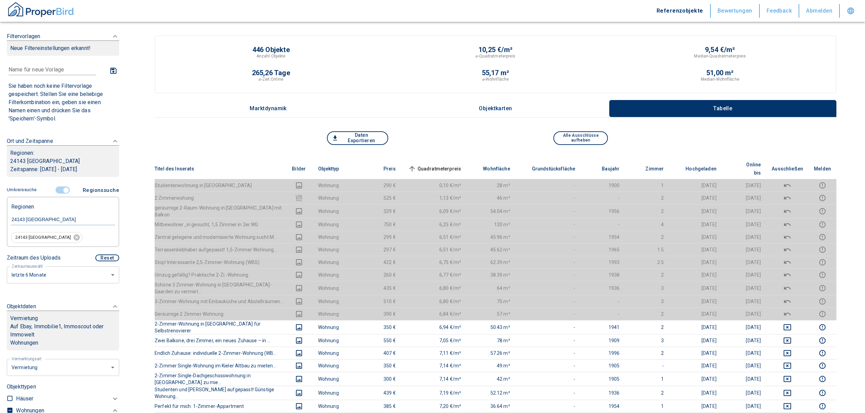
click at [66, 190] on input "controlled" at bounding box center [66, 190] width 20 height 7
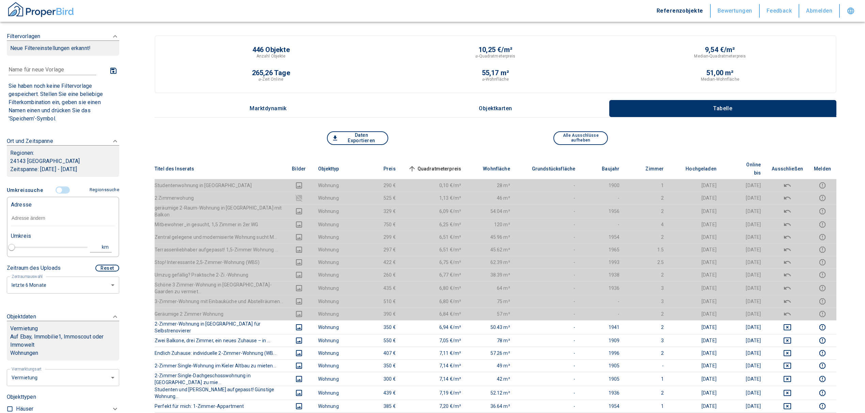
click at [25, 220] on input "text" at bounding box center [63, 219] width 104 height 16
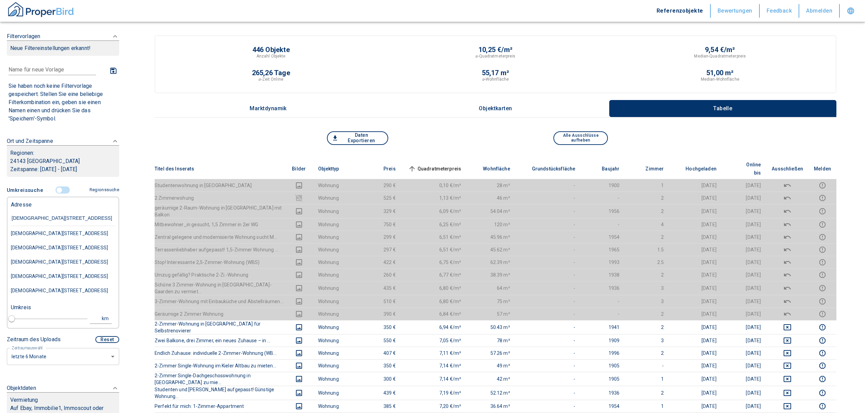
type input "[DEMOGRAPHIC_DATA][STREET_ADDRESS]"
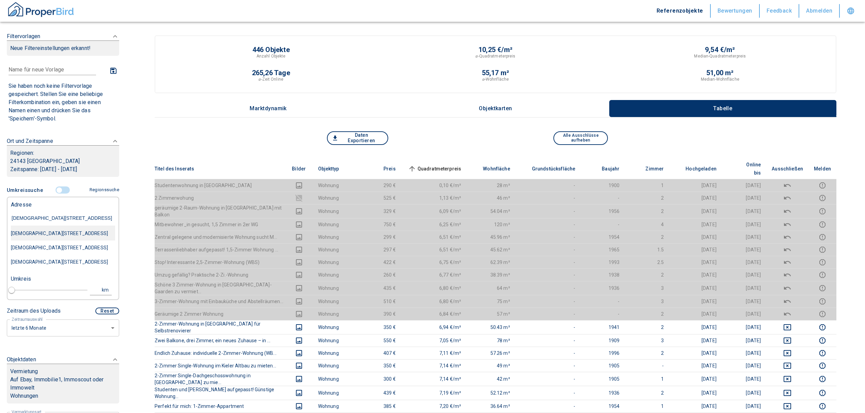
click at [62, 232] on div "[DEMOGRAPHIC_DATA][STREET_ADDRESS]" at bounding box center [63, 233] width 104 height 14
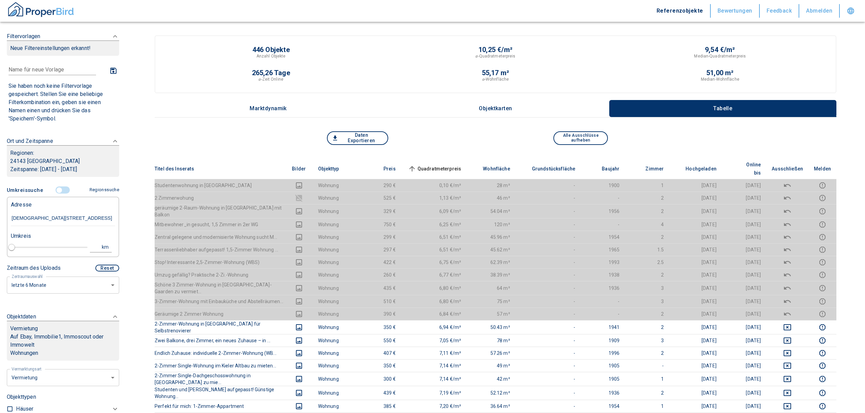
type input "2020"
type input "[DEMOGRAPHIC_DATA][STREET_ADDRESS]"
type input "1"
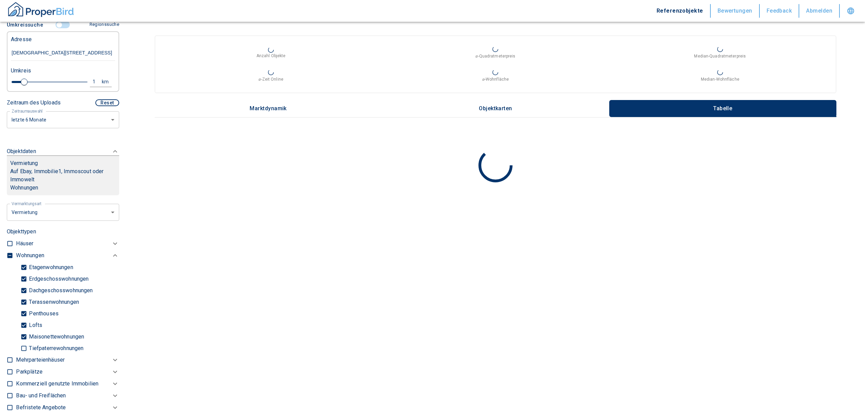
scroll to position [181, 0]
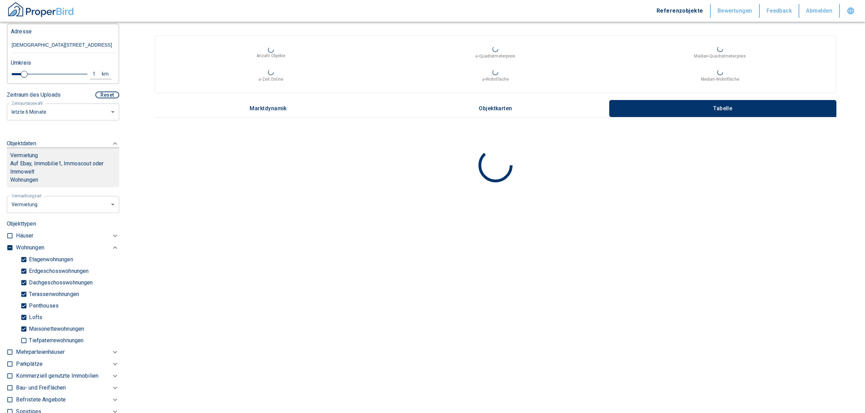
type input "[DEMOGRAPHIC_DATA][STREET_ADDRESS]"
click at [7, 244] on input "checkbox" at bounding box center [9, 247] width 7 height 7
checkbox input "true"
type input "2020"
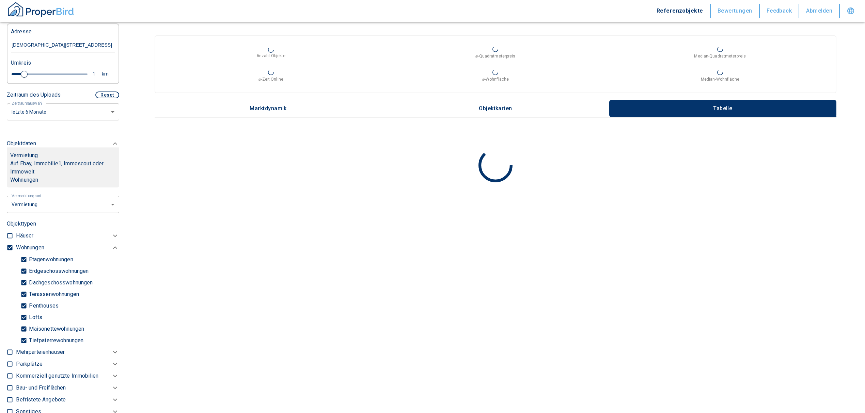
click at [7, 244] on input "checkbox" at bounding box center [9, 247] width 7 height 7
checkbox input "false"
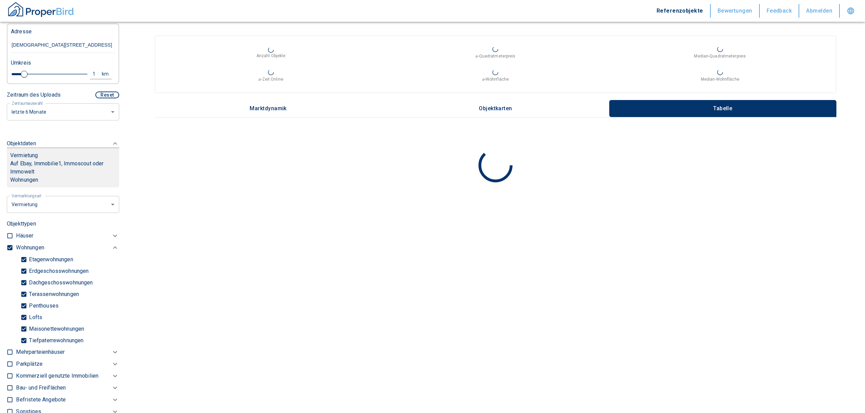
checkbox input "false"
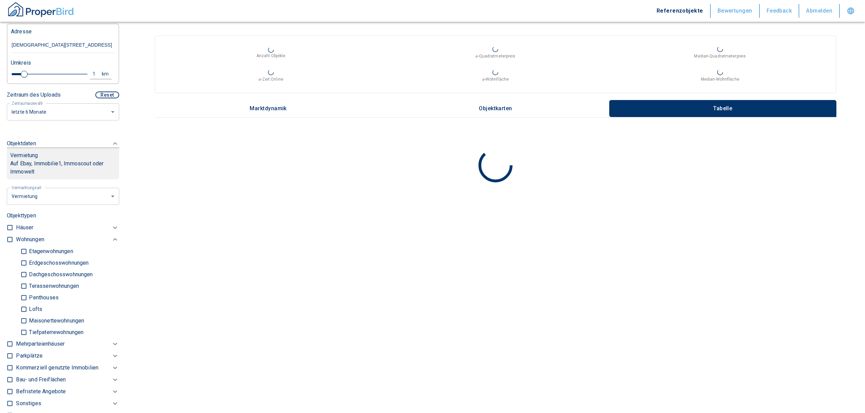
type input "2020"
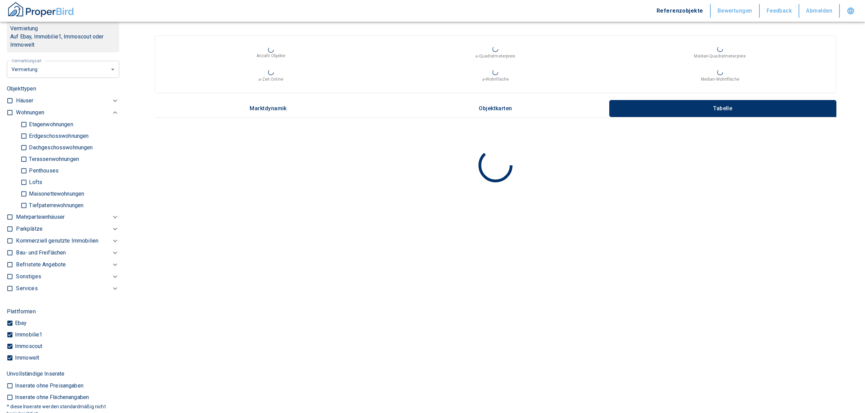
scroll to position [318, 0]
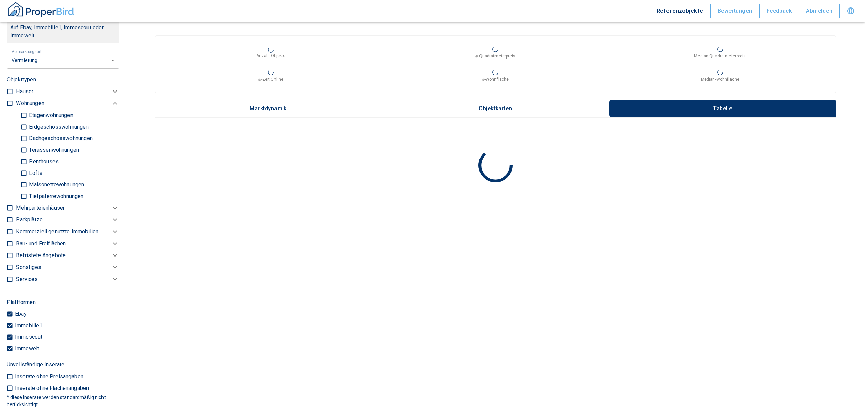
click at [23, 108] on p "Kommerziell genutzte Immobilien" at bounding box center [30, 103] width 28 height 8
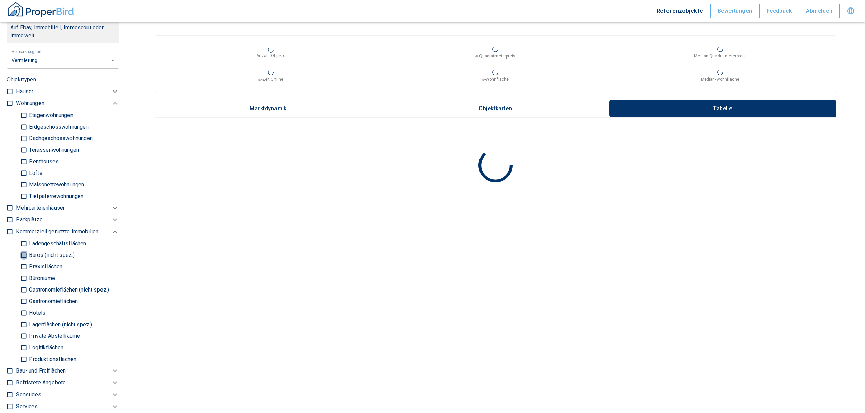
click at [22, 249] on input "Büros (nicht spez.)" at bounding box center [23, 255] width 7 height 12
checkbox input "true"
type input "2020"
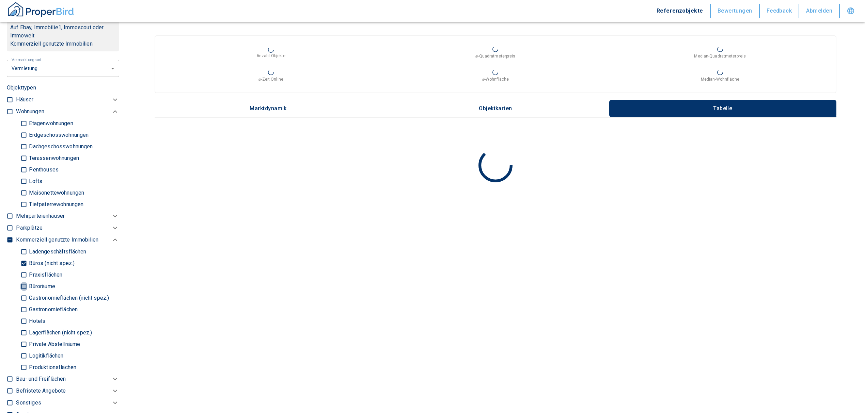
click at [22, 280] on input "Büroräume" at bounding box center [23, 286] width 7 height 12
checkbox input "true"
type input "2020"
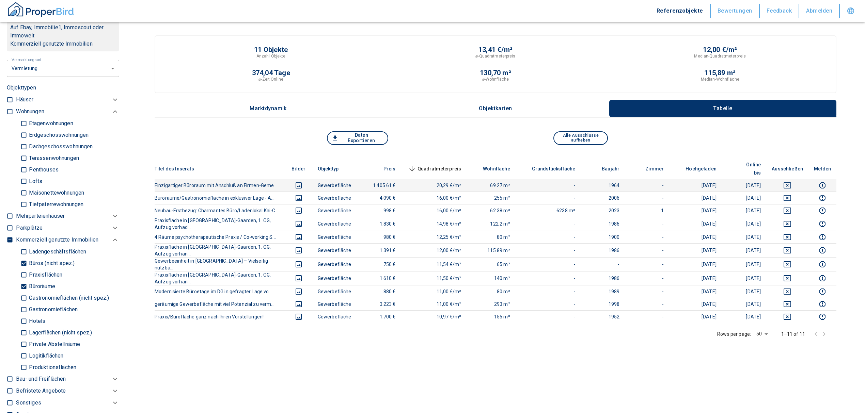
click at [791, 181] on icon "deselect this listing" at bounding box center [787, 185] width 8 height 8
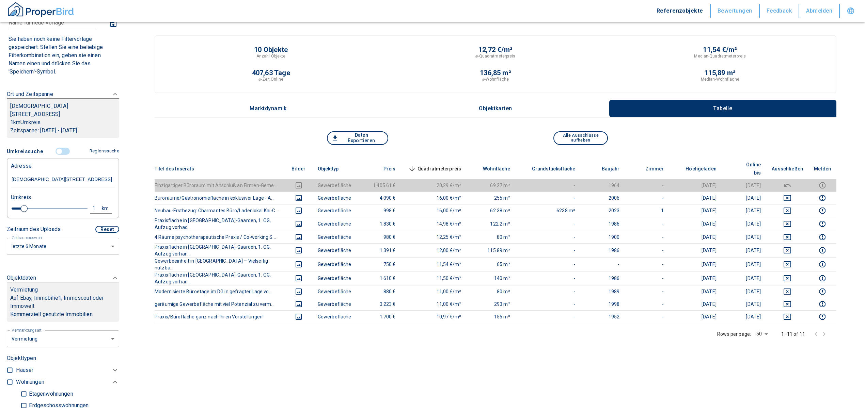
scroll to position [45, 0]
click at [56, 149] on input "controlled" at bounding box center [59, 152] width 20 height 7
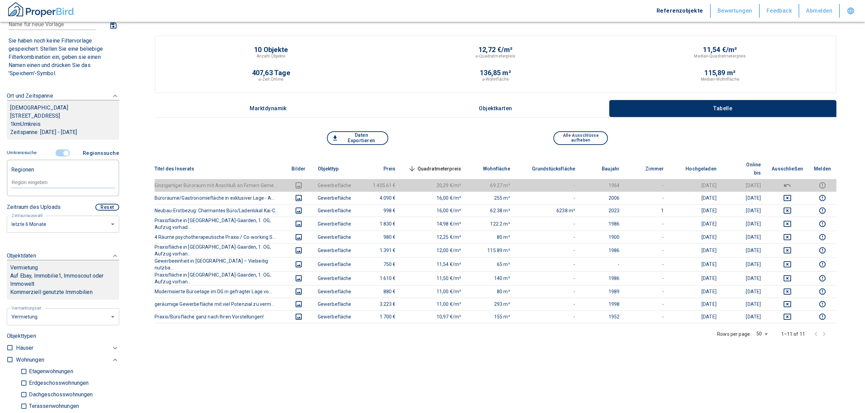
click at [37, 179] on input "text" at bounding box center [63, 182] width 104 height 6
click at [54, 190] on li "24143 [GEOGRAPHIC_DATA]" at bounding box center [60, 190] width 98 height 12
type input "24143"
type input "2020"
type input "24143 [GEOGRAPHIC_DATA]"
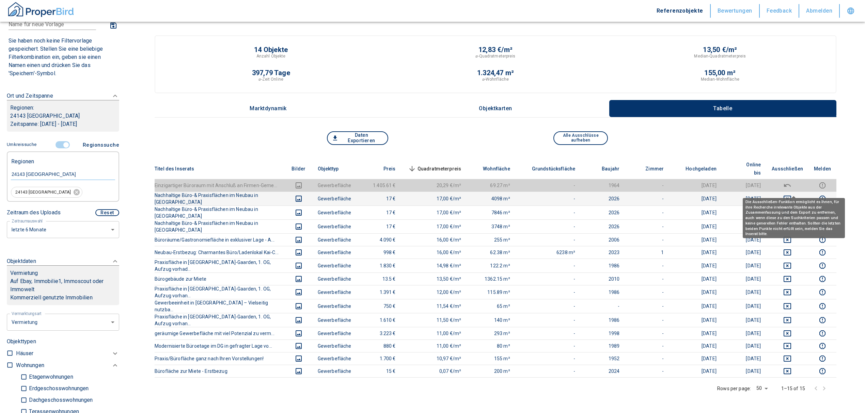
click at [791, 195] on icon "deselect this listing" at bounding box center [787, 199] width 8 height 8
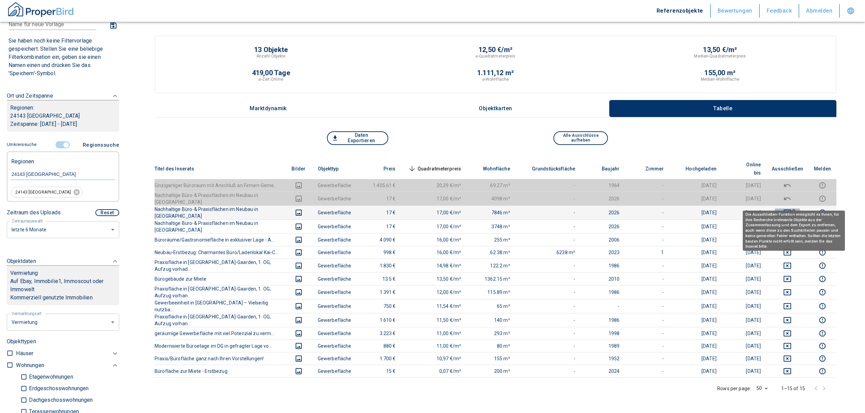
click at [791, 209] on icon "deselect this listing" at bounding box center [787, 213] width 8 height 8
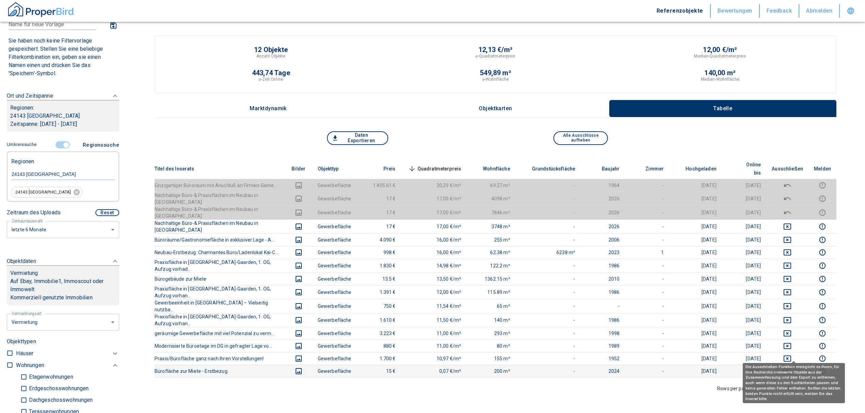
click at [791, 368] on icon "deselect this listing" at bounding box center [786, 371] width 7 height 6
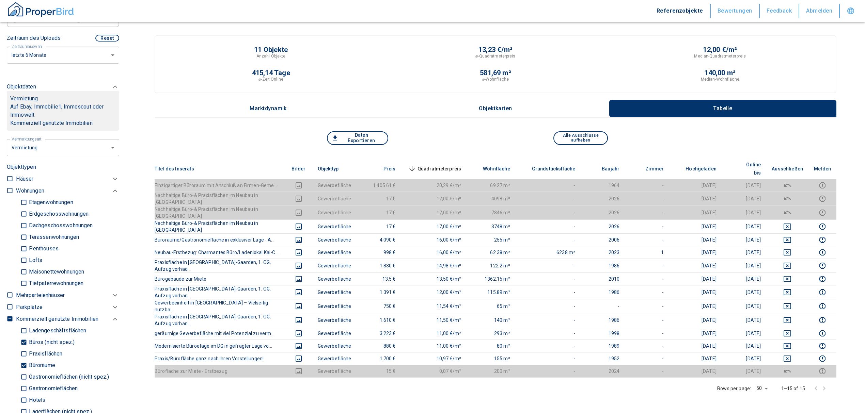
scroll to position [272, 0]
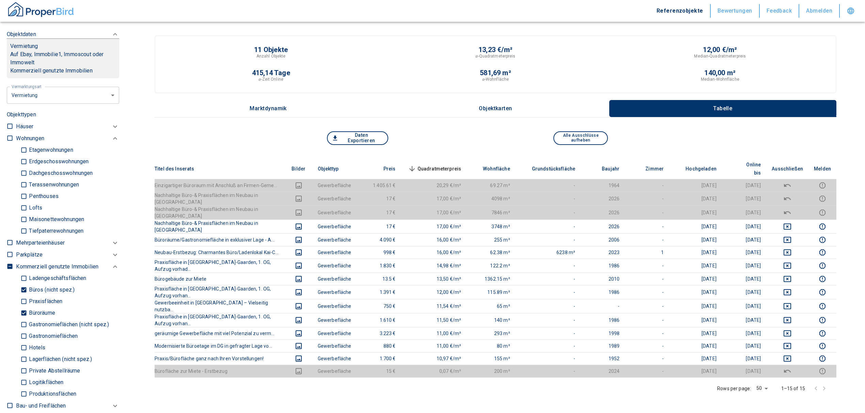
drag, startPoint x: 22, startPoint y: 312, endPoint x: 26, endPoint y: 292, distance: 20.1
click at [22, 312] on input "Büroräume" at bounding box center [23, 313] width 7 height 12
checkbox input "false"
type input "2020"
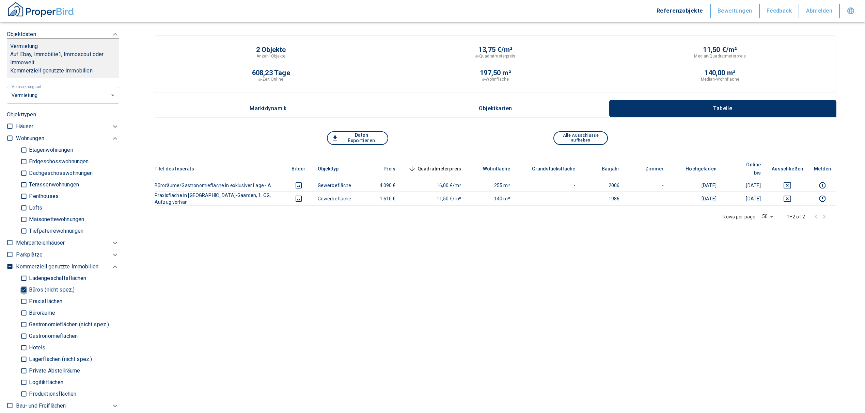
click at [23, 288] on input "Büros (nicht spez.)" at bounding box center [23, 290] width 7 height 12
checkbox input "false"
type input "2020"
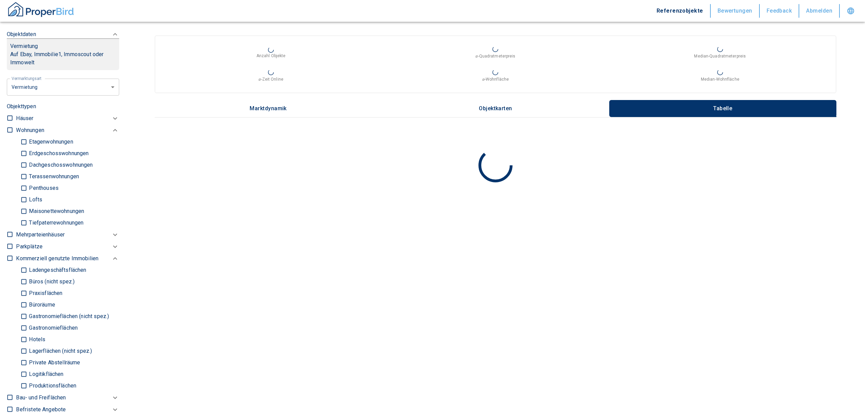
click at [25, 270] on input "Ladengeschäftsflächen" at bounding box center [23, 270] width 7 height 12
checkbox input "true"
type input "2020"
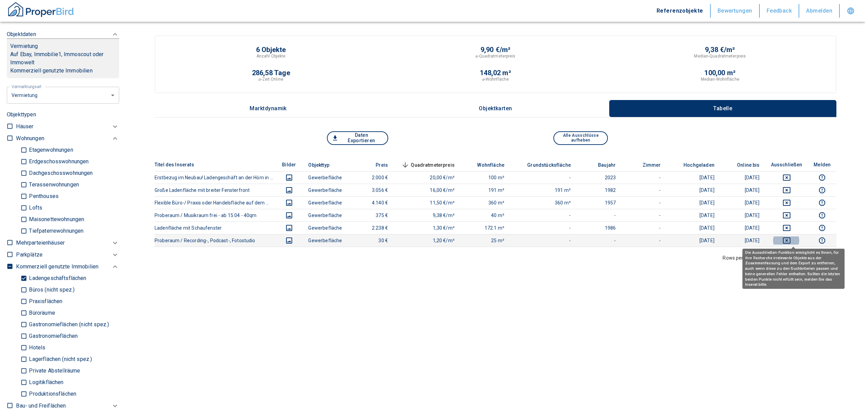
click at [790, 237] on icon "deselect this listing" at bounding box center [786, 241] width 8 height 8
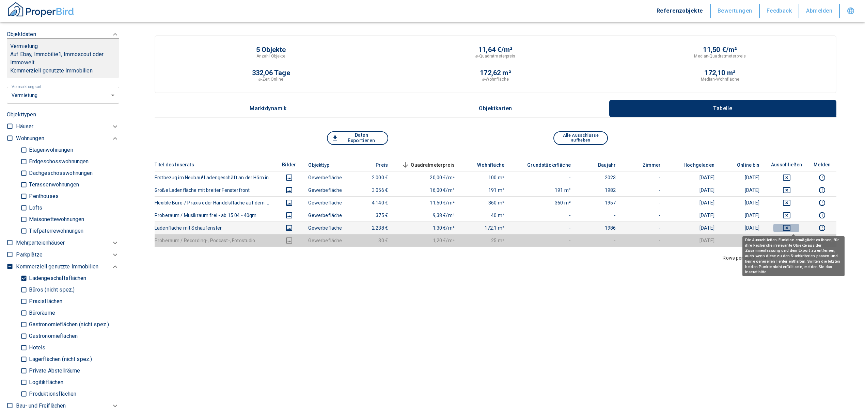
click at [790, 227] on icon "deselect this listing" at bounding box center [785, 228] width 7 height 6
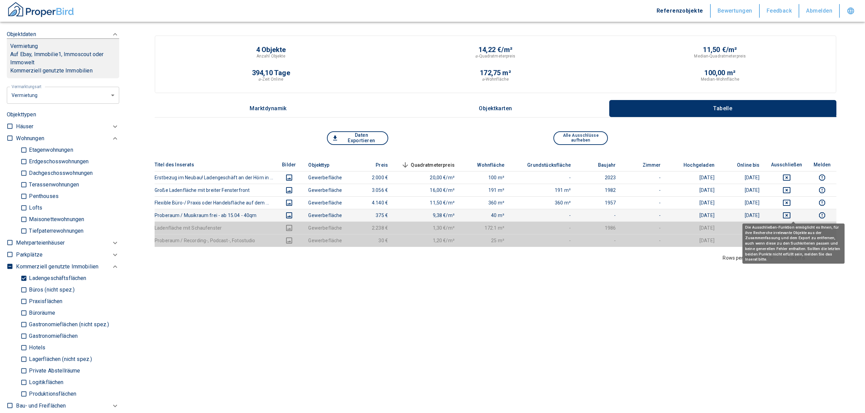
click at [790, 214] on icon "deselect this listing" at bounding box center [786, 215] width 8 height 8
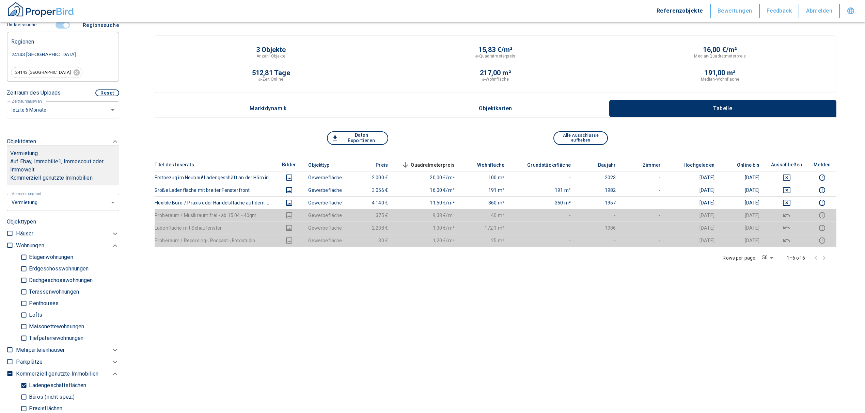
scroll to position [136, 0]
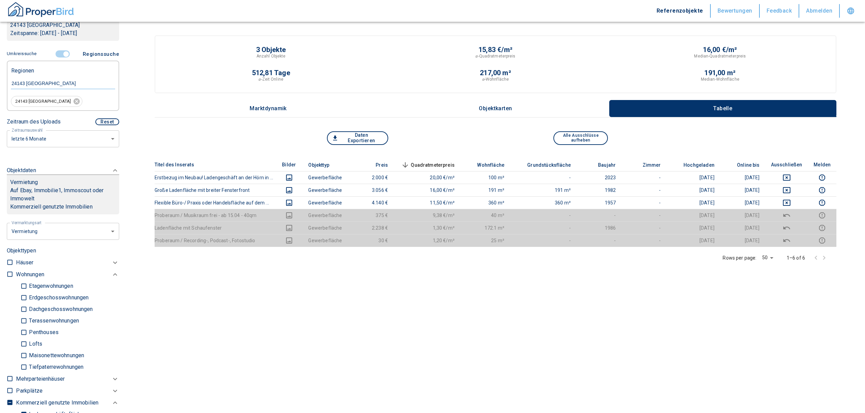
click at [61, 54] on input "controlled" at bounding box center [66, 53] width 20 height 7
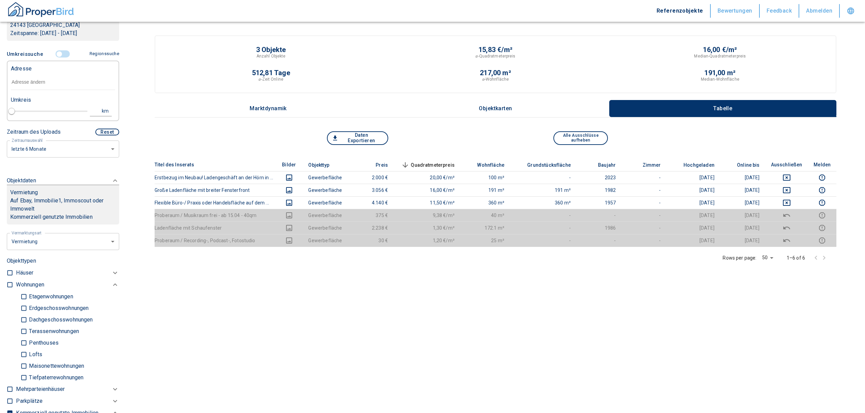
click at [43, 79] on input "text" at bounding box center [63, 83] width 104 height 16
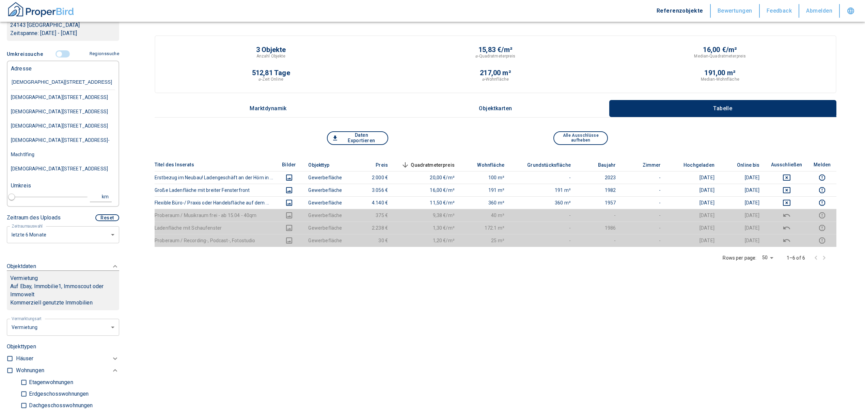
type input "[DEMOGRAPHIC_DATA][STREET_ADDRESS]"
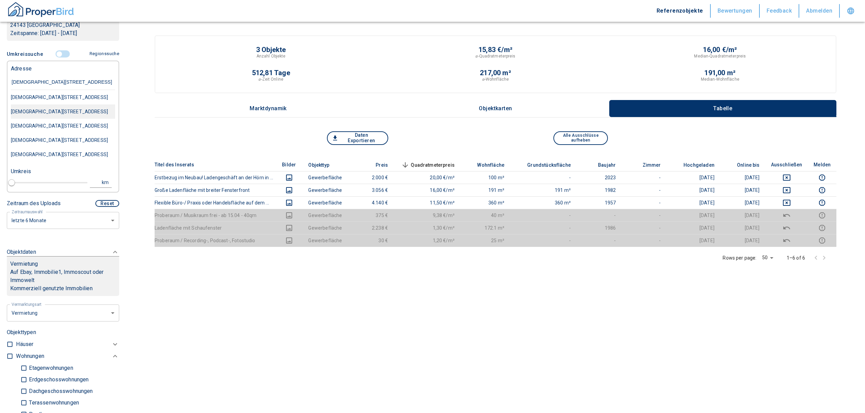
click at [73, 104] on div "[DEMOGRAPHIC_DATA][STREET_ADDRESS]" at bounding box center [63, 97] width 104 height 14
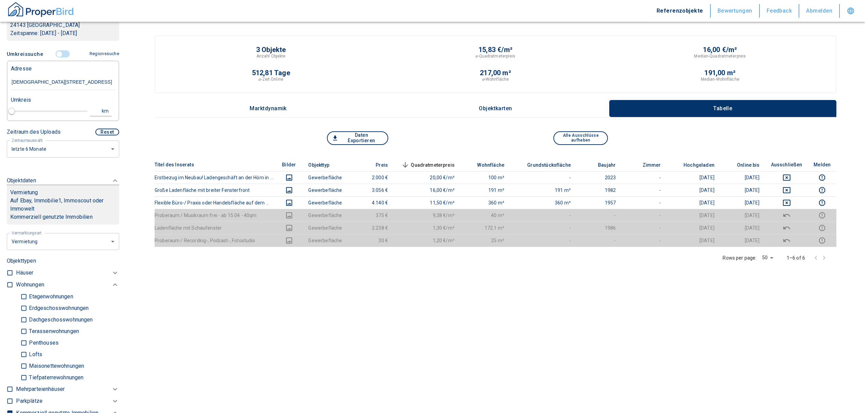
type input "2020"
type input "[DEMOGRAPHIC_DATA][STREET_ADDRESS]"
type input "1"
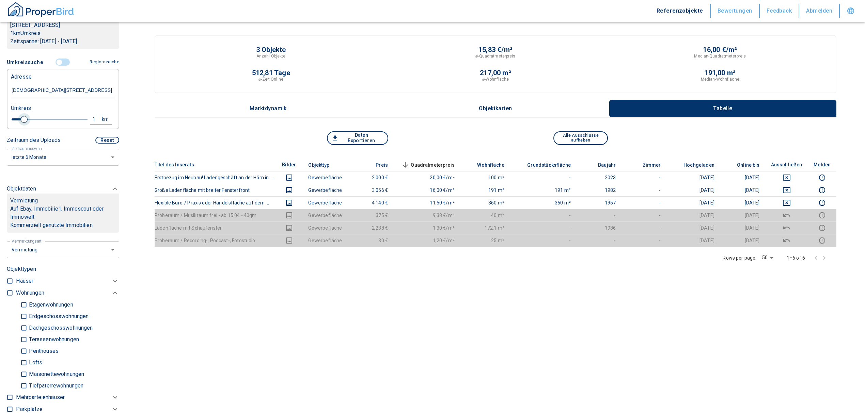
type input "[DEMOGRAPHIC_DATA][STREET_ADDRESS]"
type input "2020"
type input "0.8"
type input "2020"
type input "1"
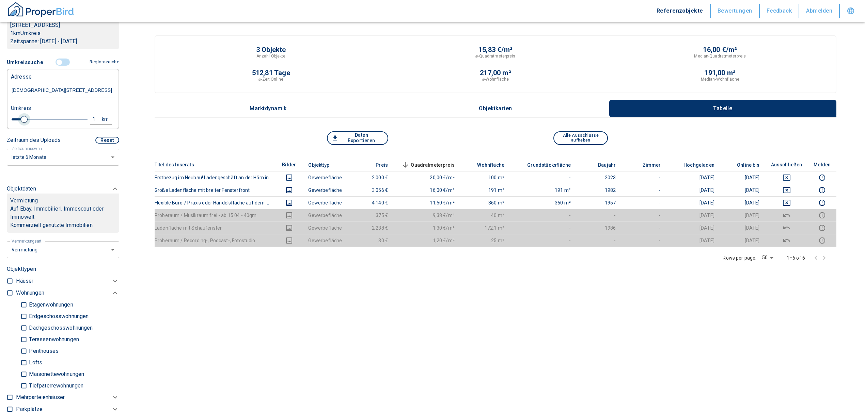
type input "2020"
type input "1.2"
type input "2020"
type input "1.4"
type input "2020"
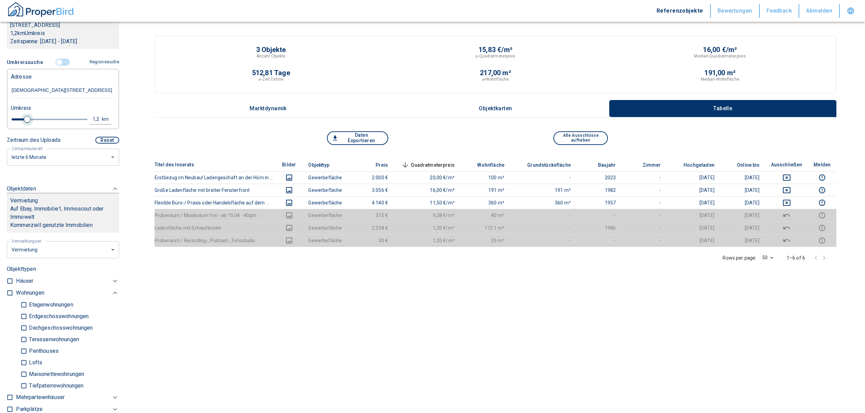
type input "1.6"
type input "2020"
type input "1.8"
type input "2020"
type input "2"
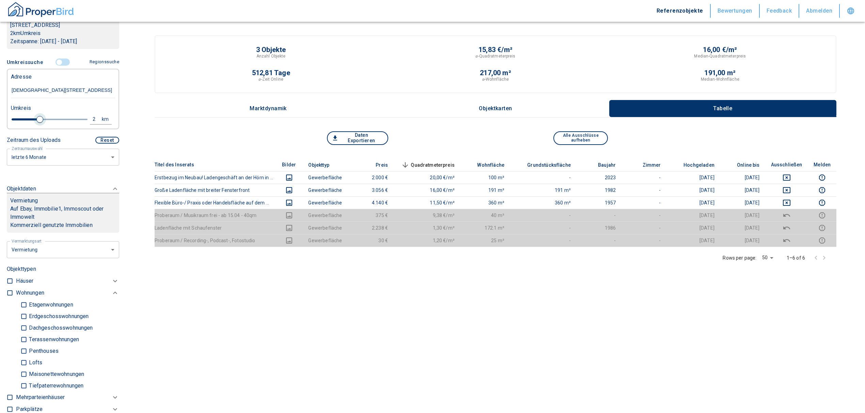
type input "2020"
type input "2.2"
type input "2020"
type input "2.4"
type input "2020"
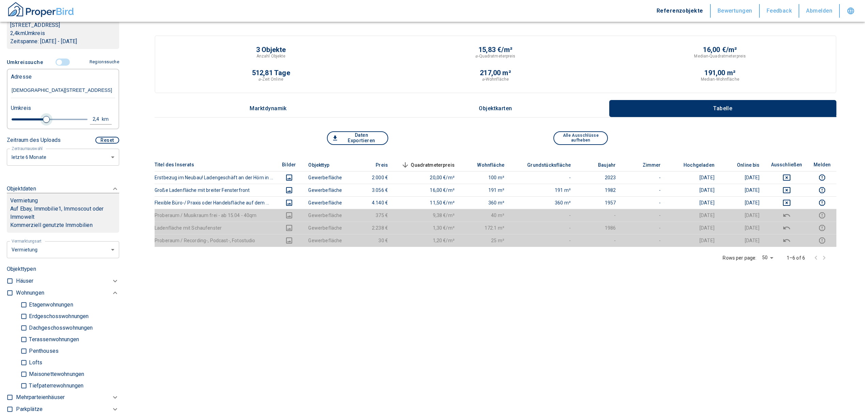
type input "2.6"
type input "2020"
type input "2.8"
type input "2020"
type input "3"
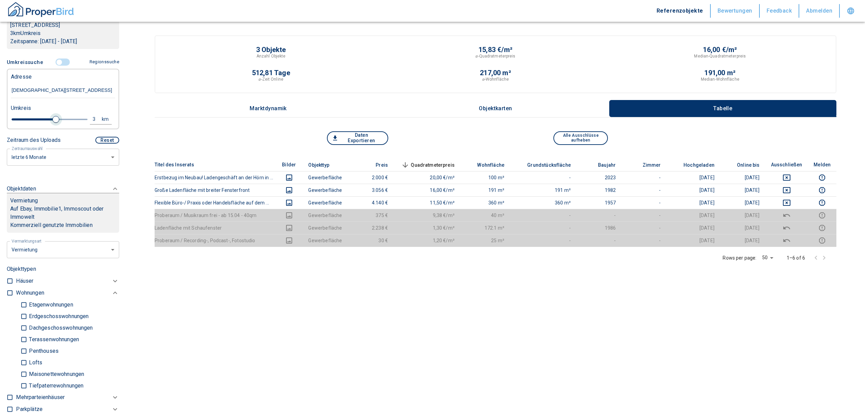
drag, startPoint x: 21, startPoint y: 108, endPoint x: 53, endPoint y: 111, distance: 32.4
click at [53, 116] on span at bounding box center [55, 119] width 7 height 7
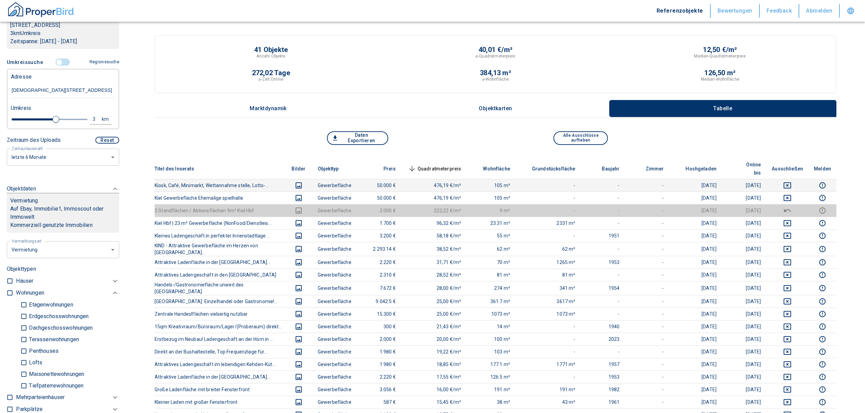
drag, startPoint x: 794, startPoint y: 187, endPoint x: 794, endPoint y: 176, distance: 10.2
click at [794, 192] on td at bounding box center [787, 198] width 42 height 13
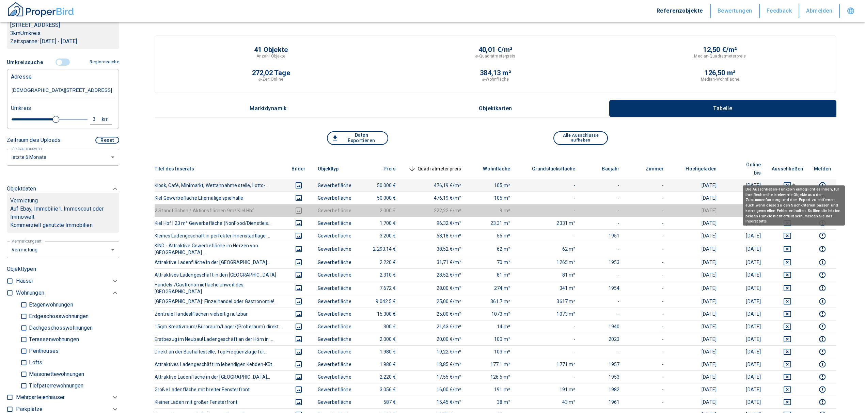
click at [791, 181] on icon "deselect this listing" at bounding box center [787, 185] width 8 height 8
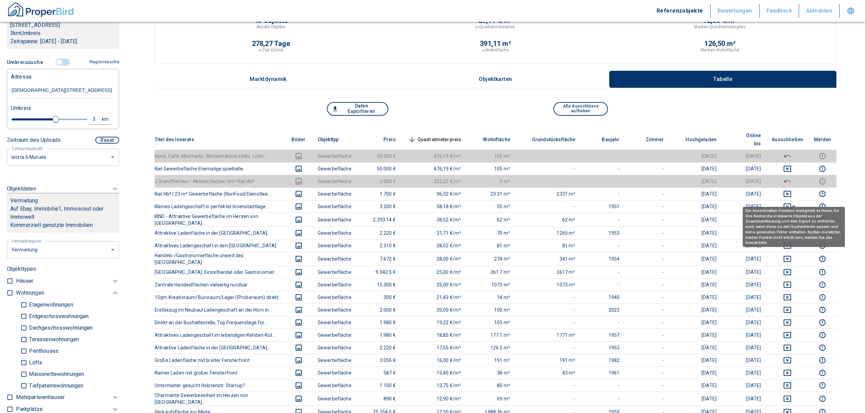
scroll to position [45, 0]
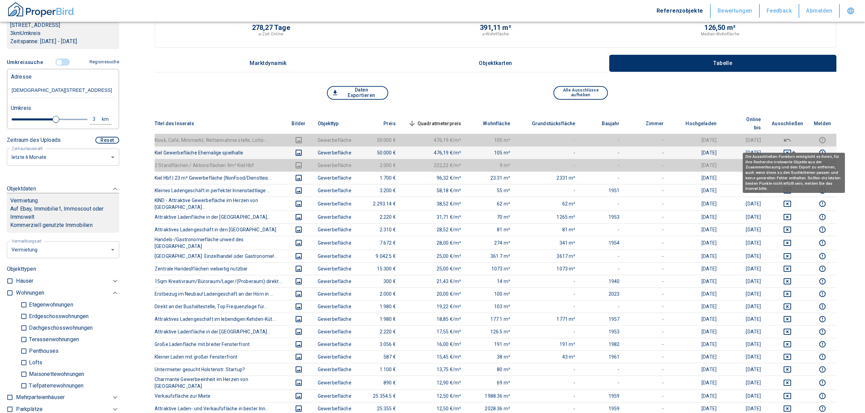
click at [791, 150] on icon "deselect this listing" at bounding box center [786, 153] width 7 height 6
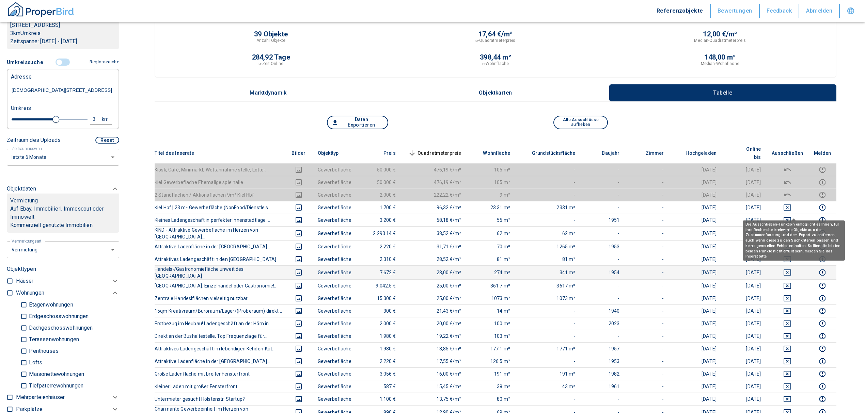
scroll to position [0, 0]
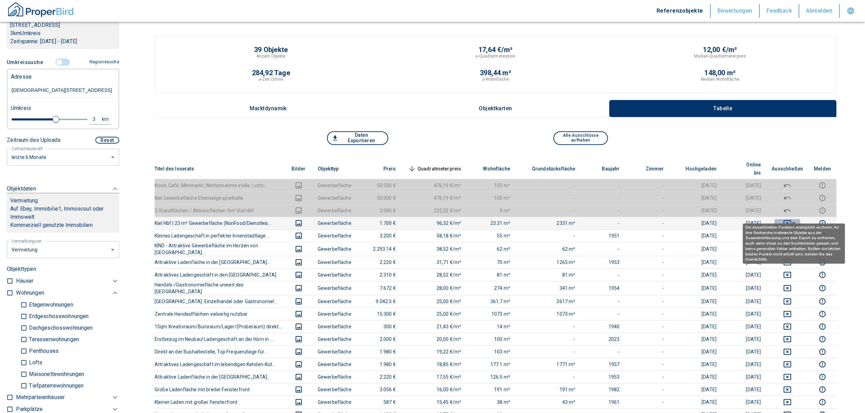
click at [791, 220] on icon "deselect this listing" at bounding box center [786, 223] width 7 height 6
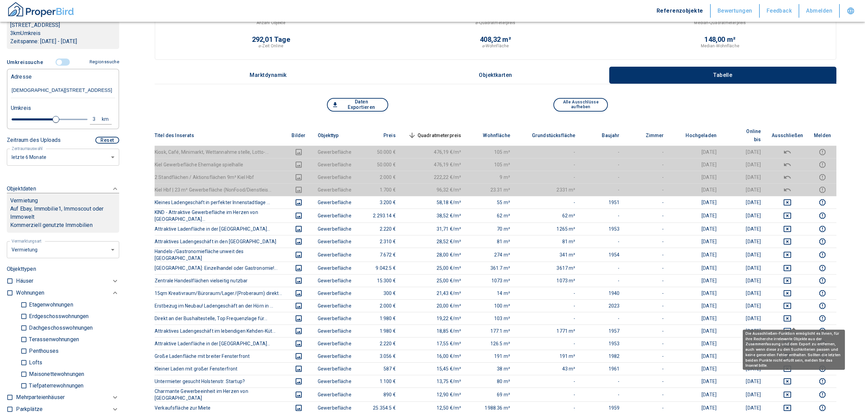
scroll to position [91, 0]
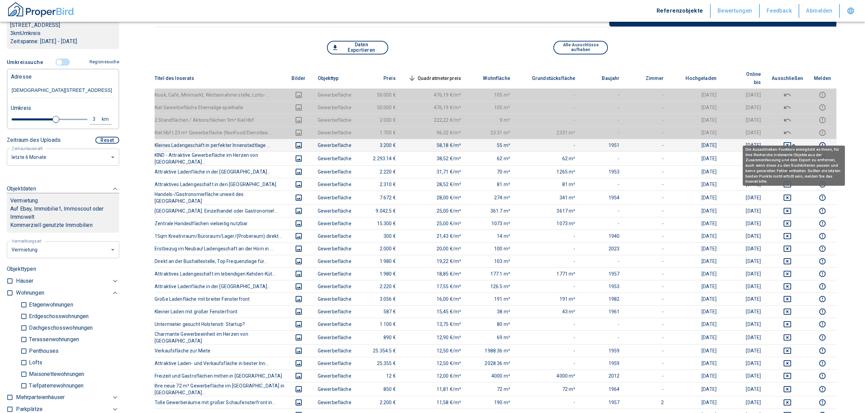
click at [791, 142] on icon "deselect this listing" at bounding box center [786, 145] width 7 height 6
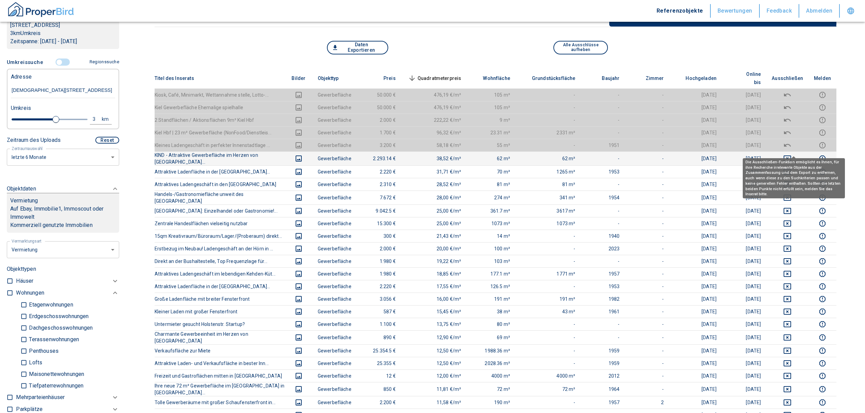
click at [791, 155] on icon "deselect this listing" at bounding box center [787, 159] width 8 height 8
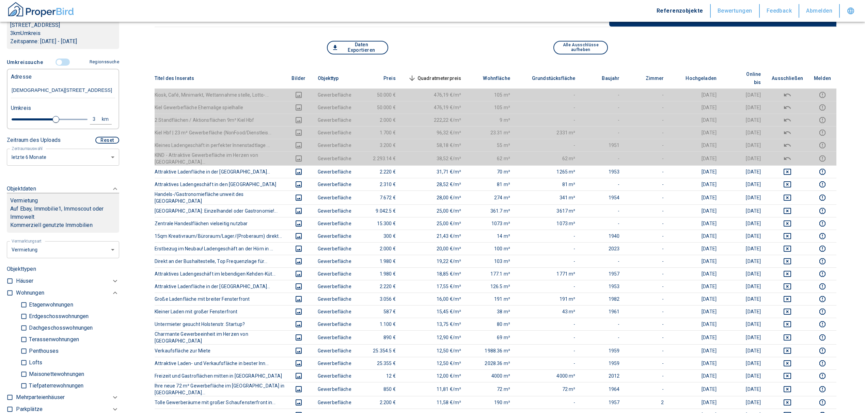
click at [443, 74] on span "Quadratmeterpreis sorted descending" at bounding box center [433, 78] width 55 height 8
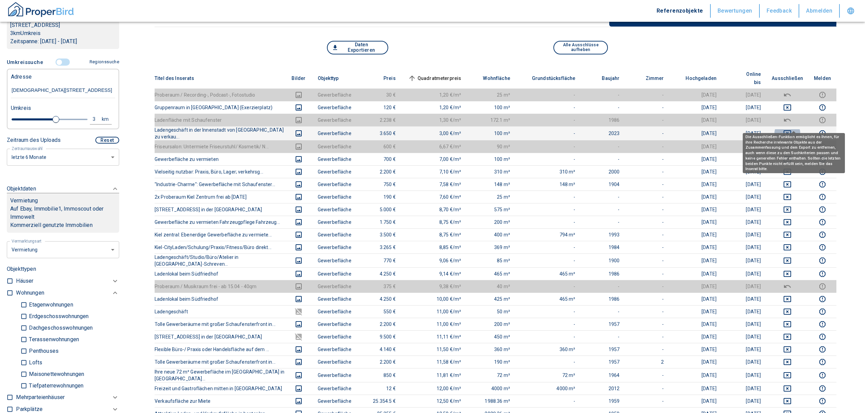
click at [790, 130] on icon "deselect this listing" at bounding box center [786, 133] width 7 height 6
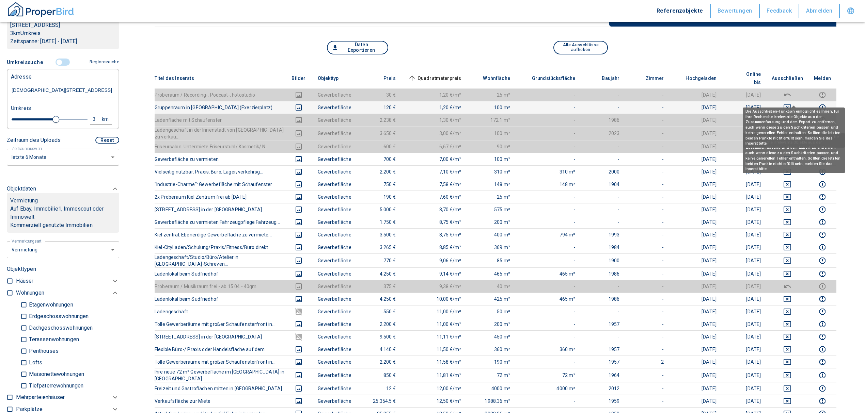
click at [791, 103] on icon "deselect this listing" at bounding box center [787, 107] width 8 height 8
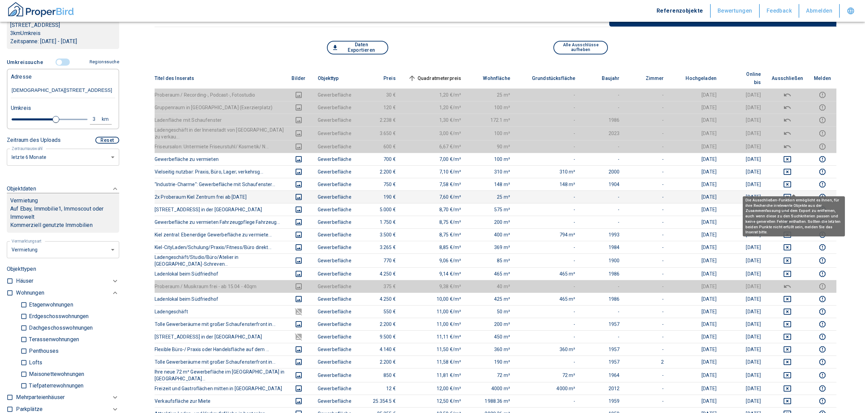
click at [791, 193] on icon "deselect this listing" at bounding box center [787, 197] width 8 height 8
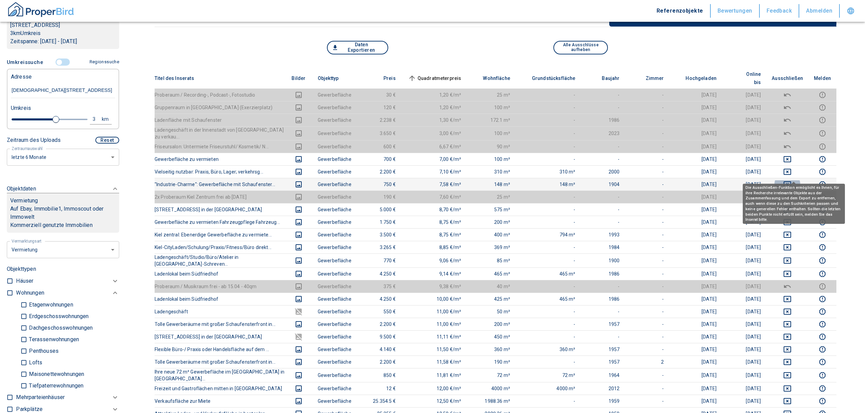
click at [791, 181] on icon "deselect this listing" at bounding box center [786, 184] width 7 height 6
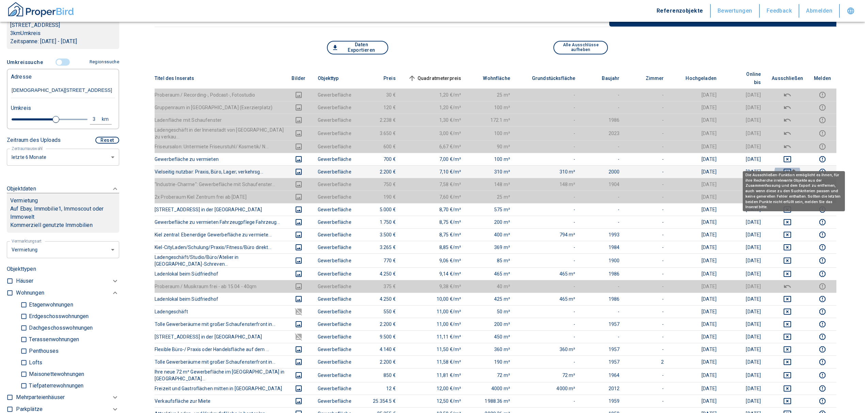
click at [791, 168] on icon "deselect this listing" at bounding box center [787, 172] width 8 height 8
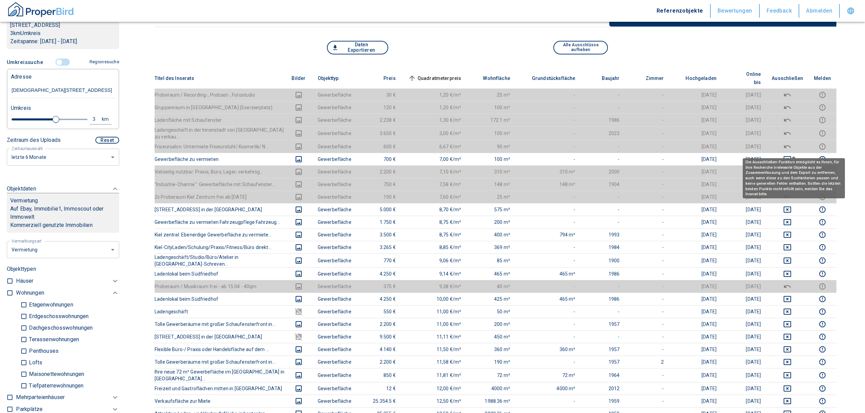
click at [794, 157] on span at bounding box center [793, 157] width 4 height 3
click at [791, 155] on icon "deselect this listing" at bounding box center [787, 159] width 8 height 8
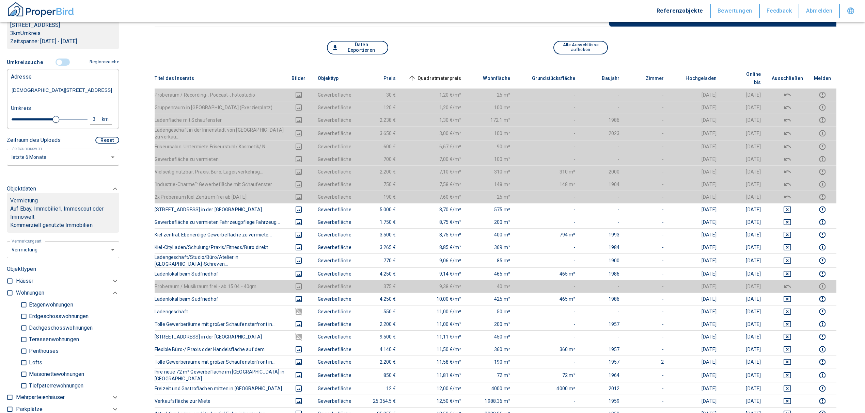
click at [425, 74] on span "Quadratmeterpreis sorted ascending" at bounding box center [433, 78] width 55 height 8
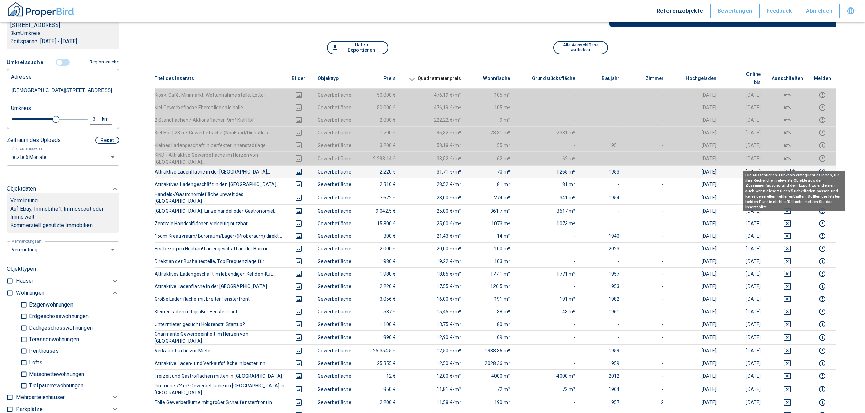
click at [791, 168] on icon "deselect this listing" at bounding box center [787, 172] width 8 height 8
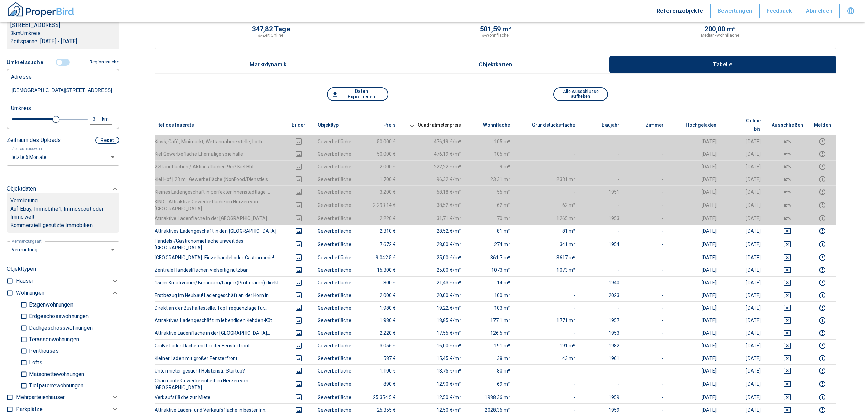
scroll to position [0, 0]
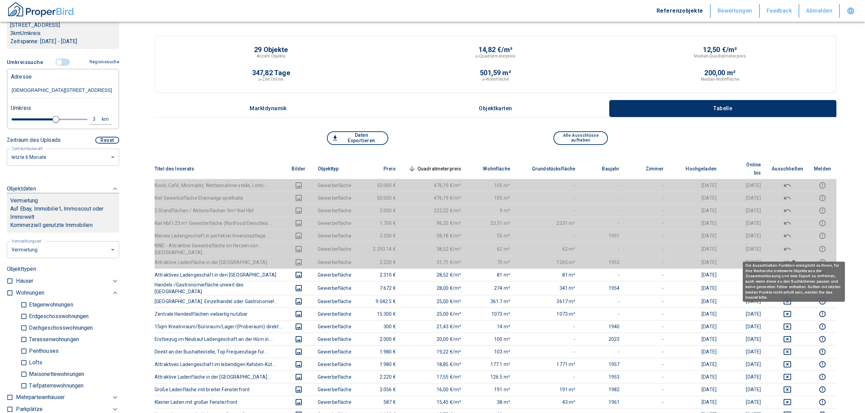
click at [791, 258] on icon "deselect this listing" at bounding box center [787, 262] width 8 height 8
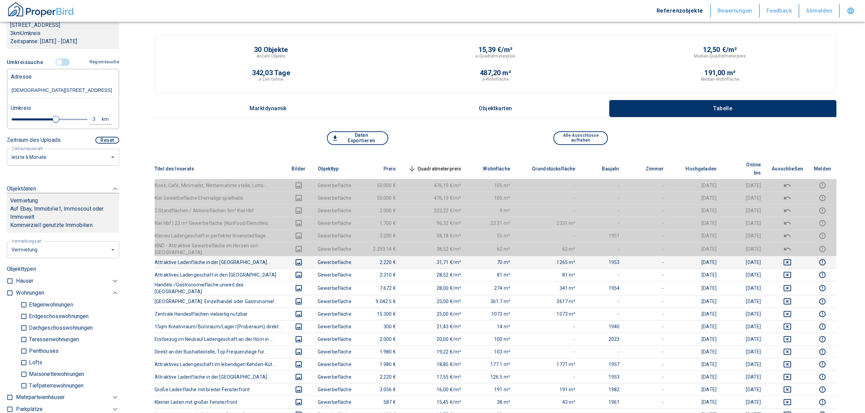
click at [429, 165] on span "Quadratmeterpreis sorted descending" at bounding box center [433, 169] width 55 height 8
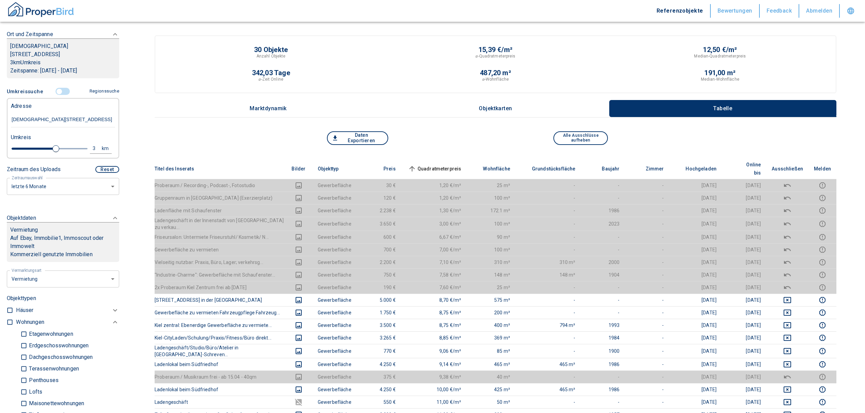
scroll to position [45, 0]
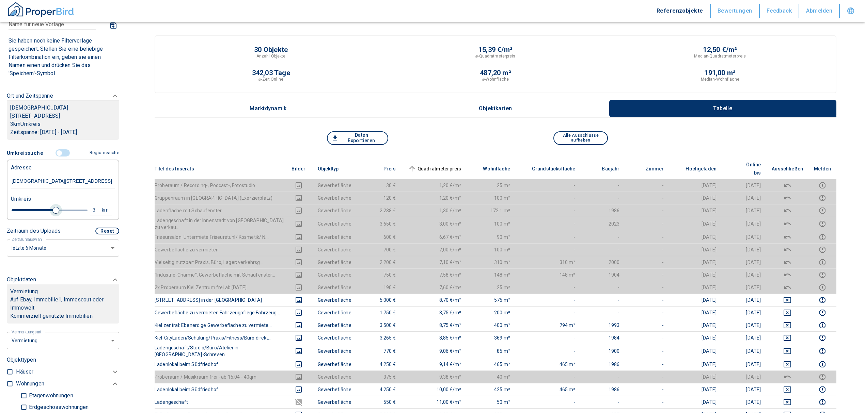
type input "2020"
type input "2.8"
type input "2020"
type input "2"
type input "2020"
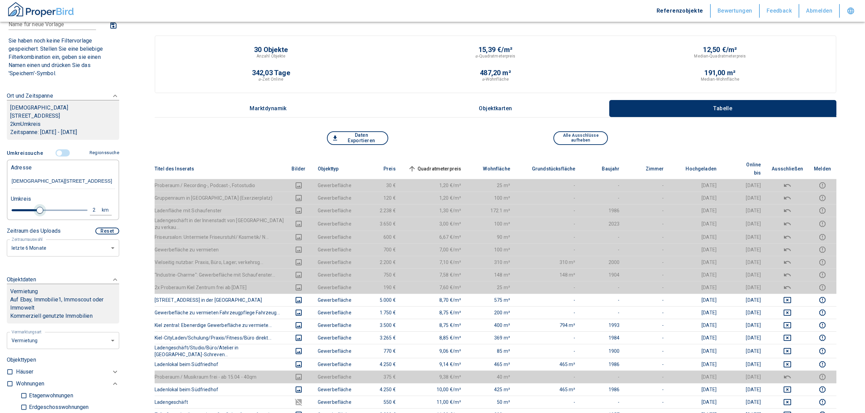
type input "1.8"
type input "2020"
type input "1.6"
type input "2020"
type input "1.4"
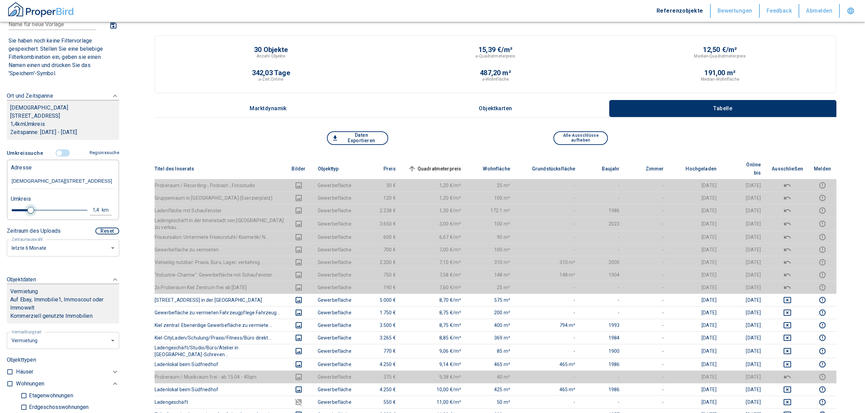
type input "2020"
type input "1.2"
type input "2020"
type input "1"
drag, startPoint x: 53, startPoint y: 200, endPoint x: 23, endPoint y: 201, distance: 30.0
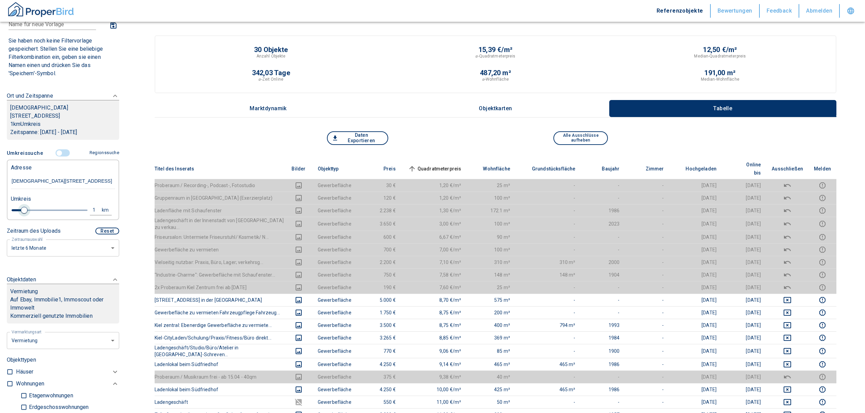
click at [23, 207] on span at bounding box center [24, 210] width 7 height 7
type input "2020"
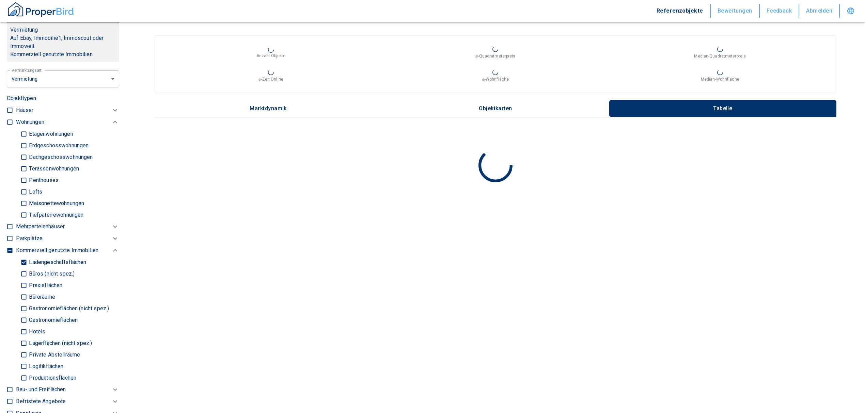
scroll to position [227, 0]
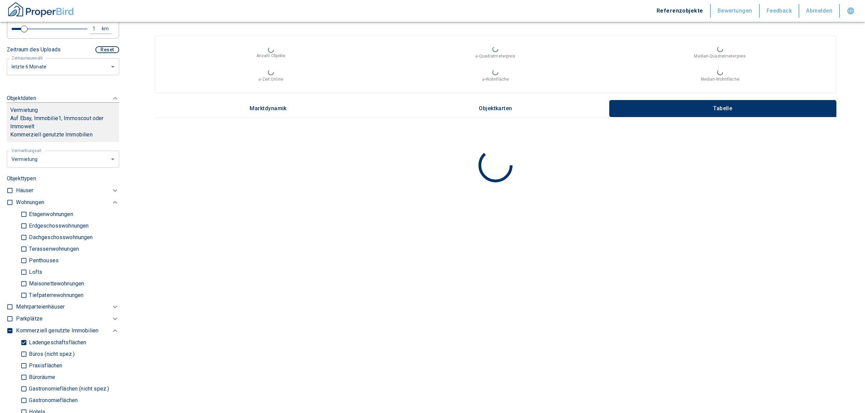
click at [23, 337] on input "Ladengeschäftsflächen" at bounding box center [23, 343] width 7 height 12
checkbox input "false"
type input "2020"
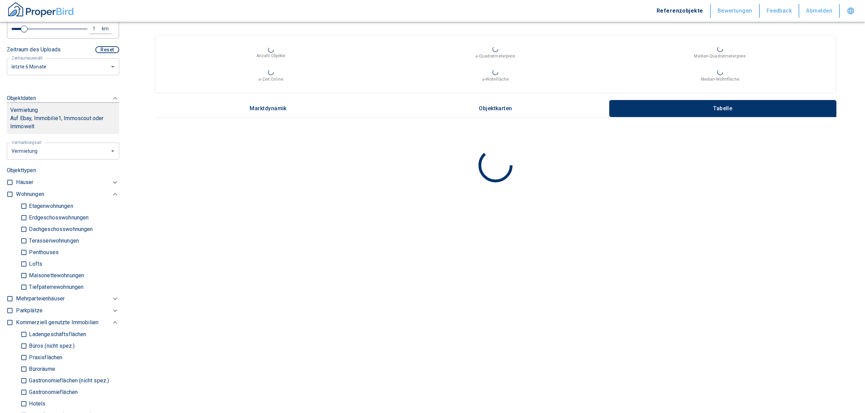
click at [10, 191] on input "checkbox" at bounding box center [9, 194] width 7 height 7
checkbox input "true"
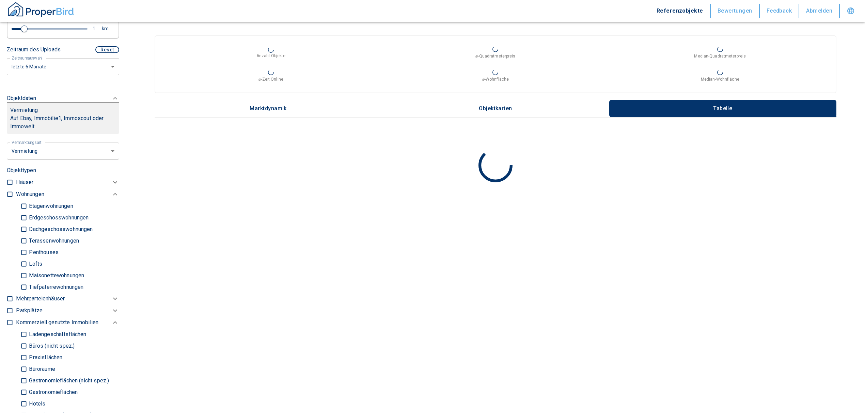
checkbox input "true"
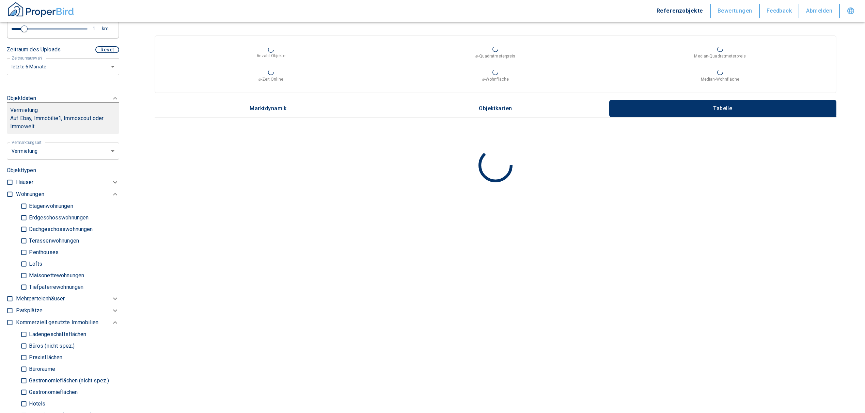
type input "2020"
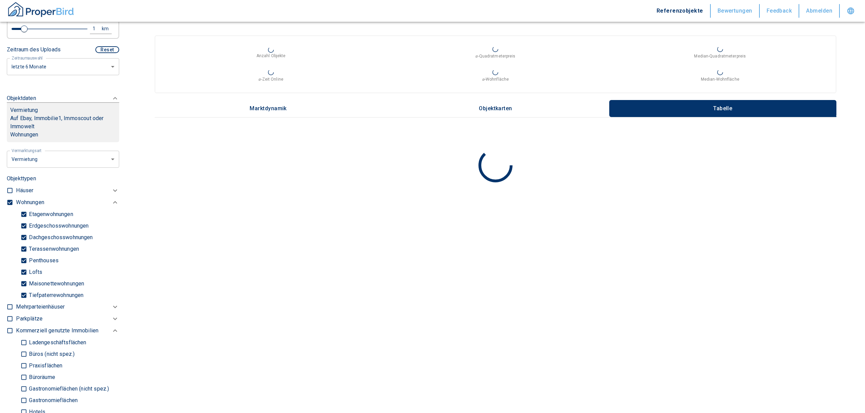
click at [18, 286] on div "Etagenwohnungen Erdgeschosswohnungen Dachgeschosswohnungen Terassenwohnungen Pe…" at bounding box center [67, 255] width 103 height 93
click at [22, 289] on input "Tiefpaterrewohnungen" at bounding box center [23, 295] width 7 height 12
checkbox input "false"
type input "2020"
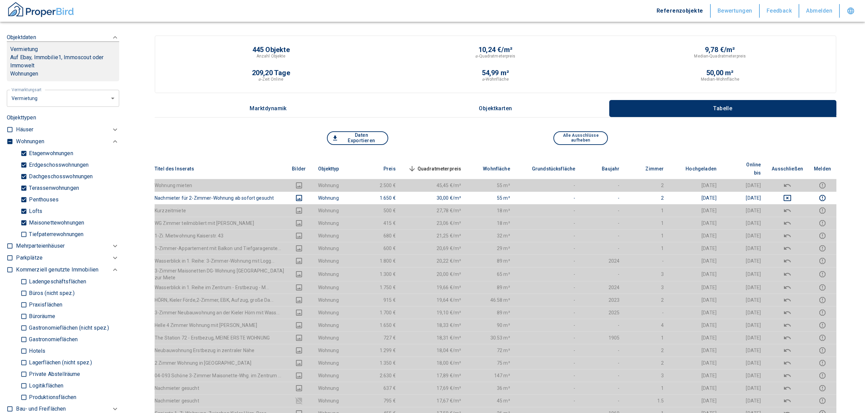
scroll to position [272, 0]
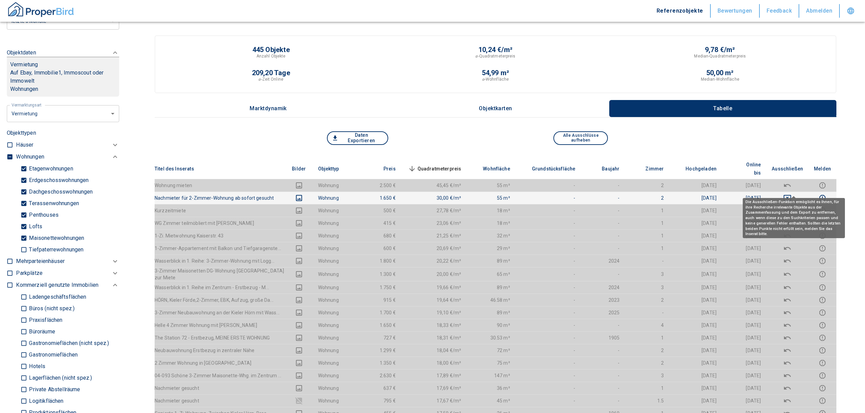
click at [791, 194] on icon "deselect this listing" at bounding box center [787, 198] width 8 height 8
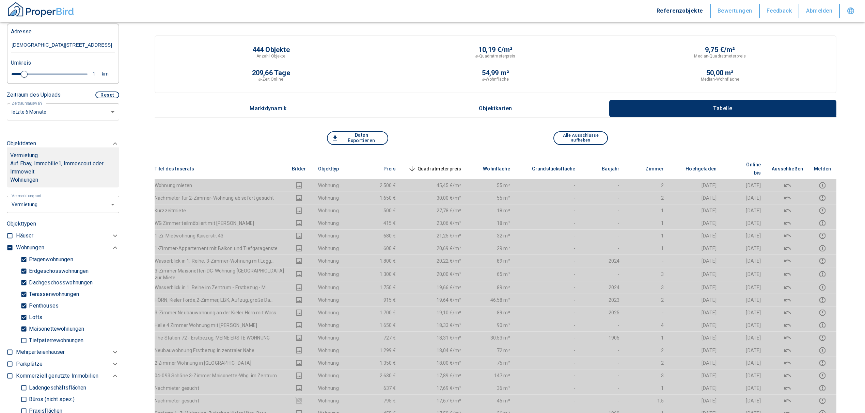
scroll to position [136, 0]
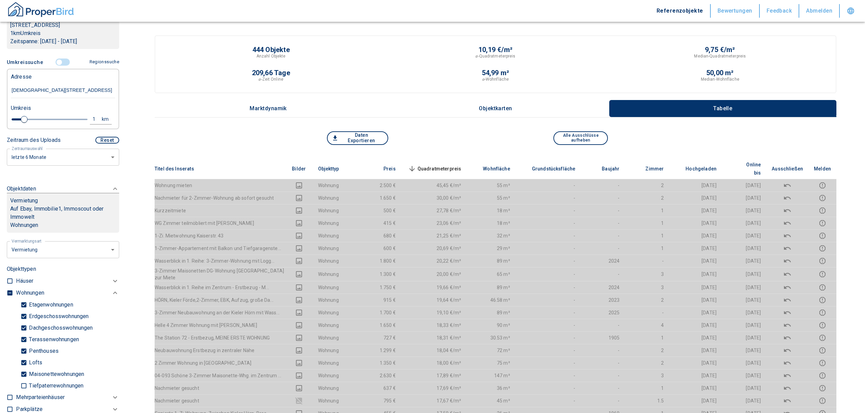
drag, startPoint x: 79, startPoint y: 82, endPoint x: 46, endPoint y: 85, distance: 33.2
click at [46, 85] on input "[DEMOGRAPHIC_DATA][STREET_ADDRESS]" at bounding box center [63, 91] width 104 height 16
type input "[DEMOGRAPHIC_DATA][STREET_ADDRESS]"
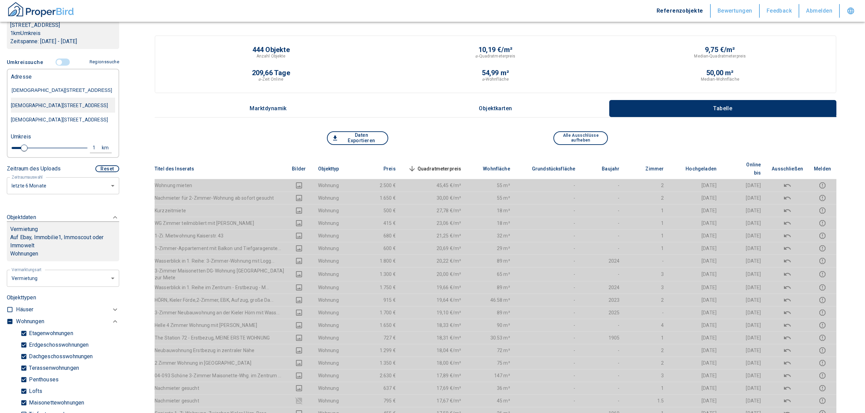
click at [66, 98] on div "[DEMOGRAPHIC_DATA][STREET_ADDRESS]" at bounding box center [63, 105] width 104 height 14
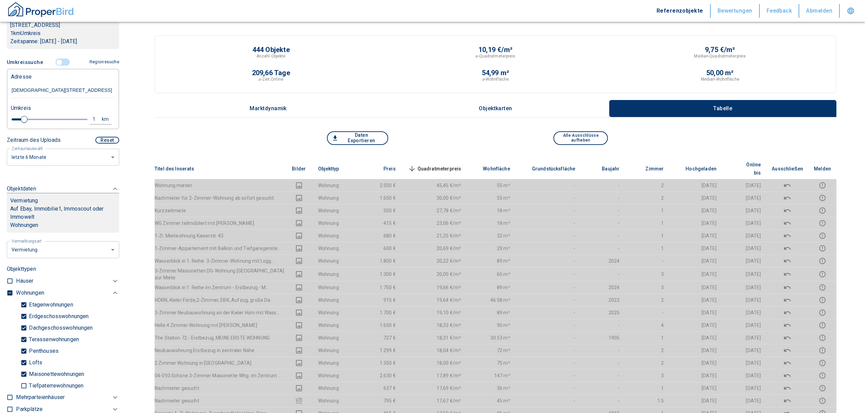
type input "2020"
type input "[DEMOGRAPHIC_DATA][STREET_ADDRESS]"
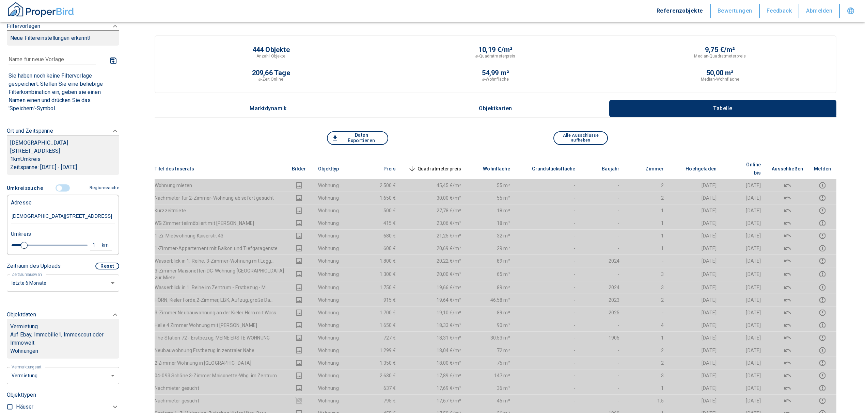
scroll to position [0, 0]
